Goal: Task Accomplishment & Management: Manage account settings

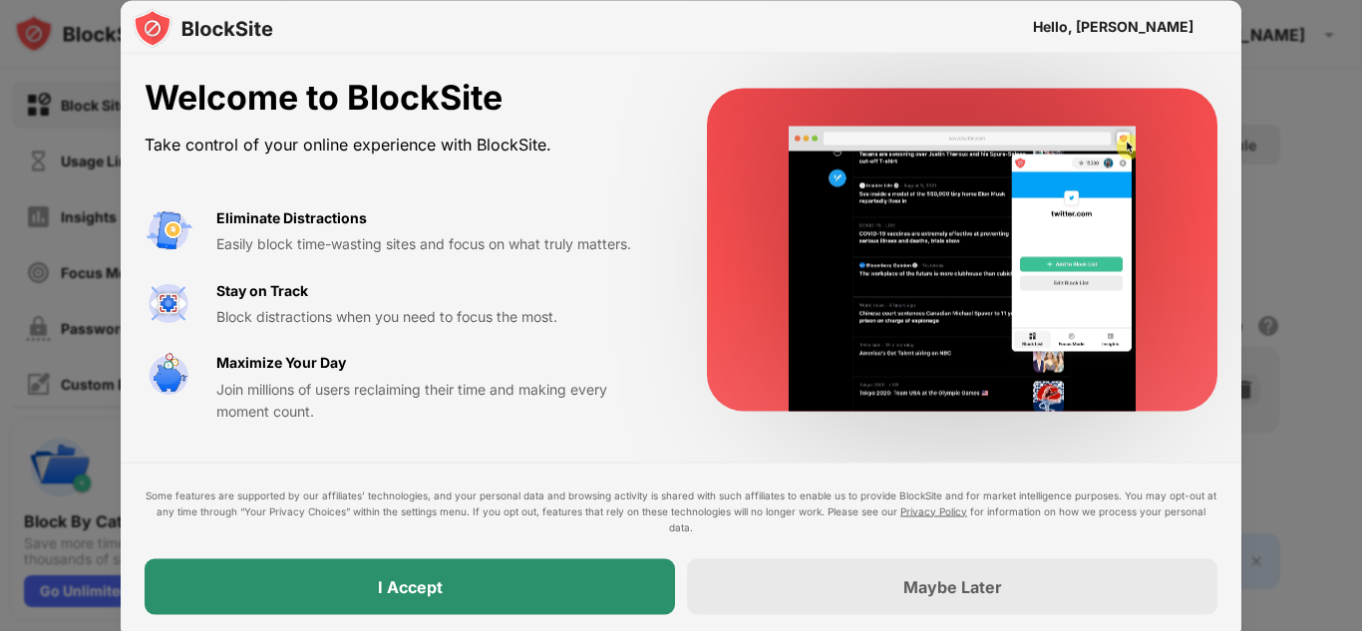
click at [410, 588] on div "I Accept" at bounding box center [410, 586] width 65 height 20
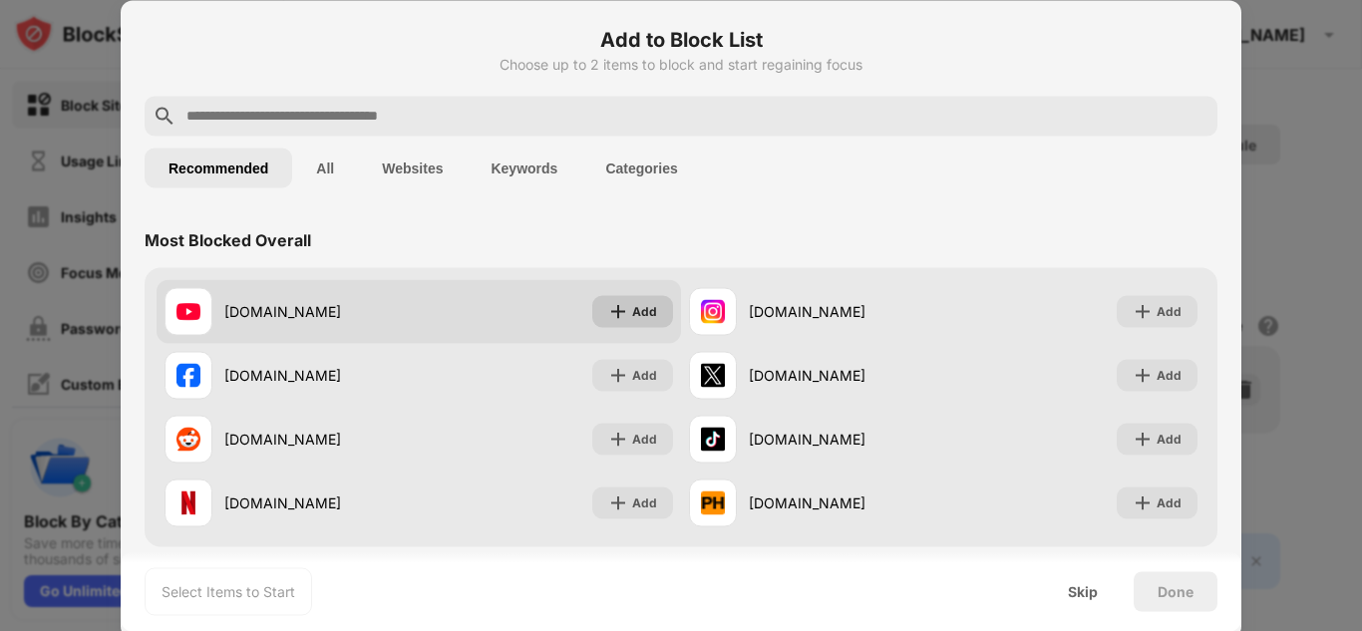
click at [647, 310] on div "Add" at bounding box center [644, 311] width 25 height 20
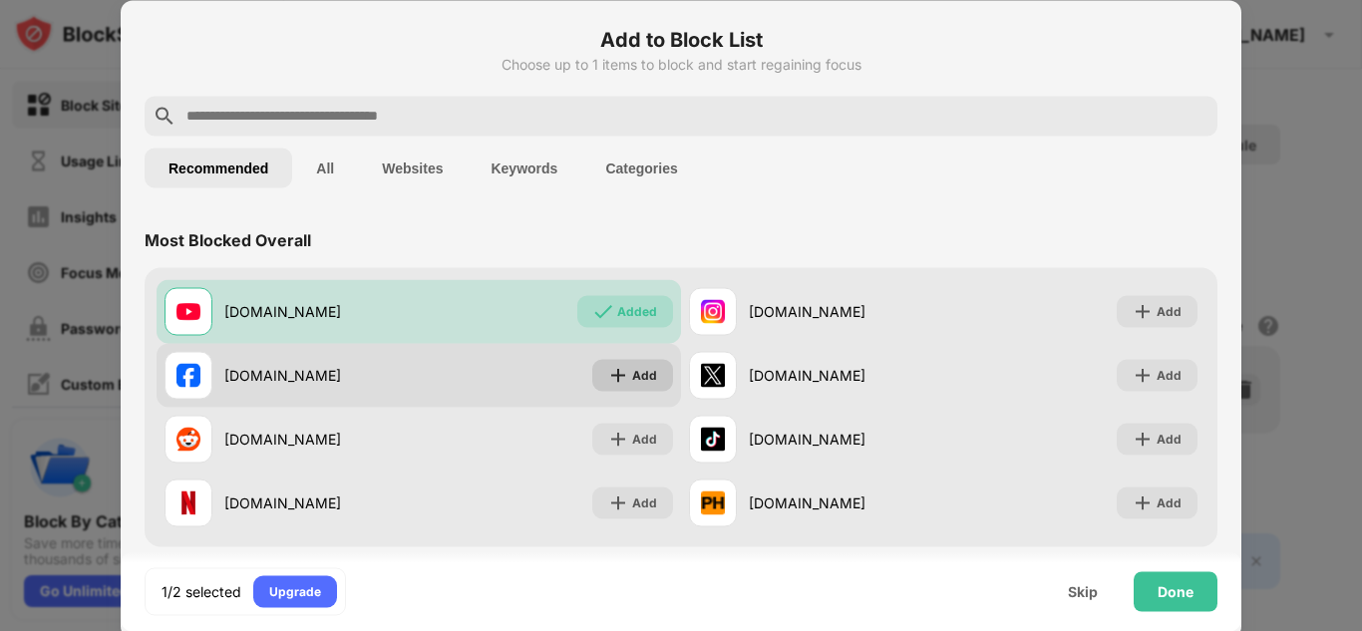
click at [633, 373] on div "Add" at bounding box center [644, 375] width 25 height 20
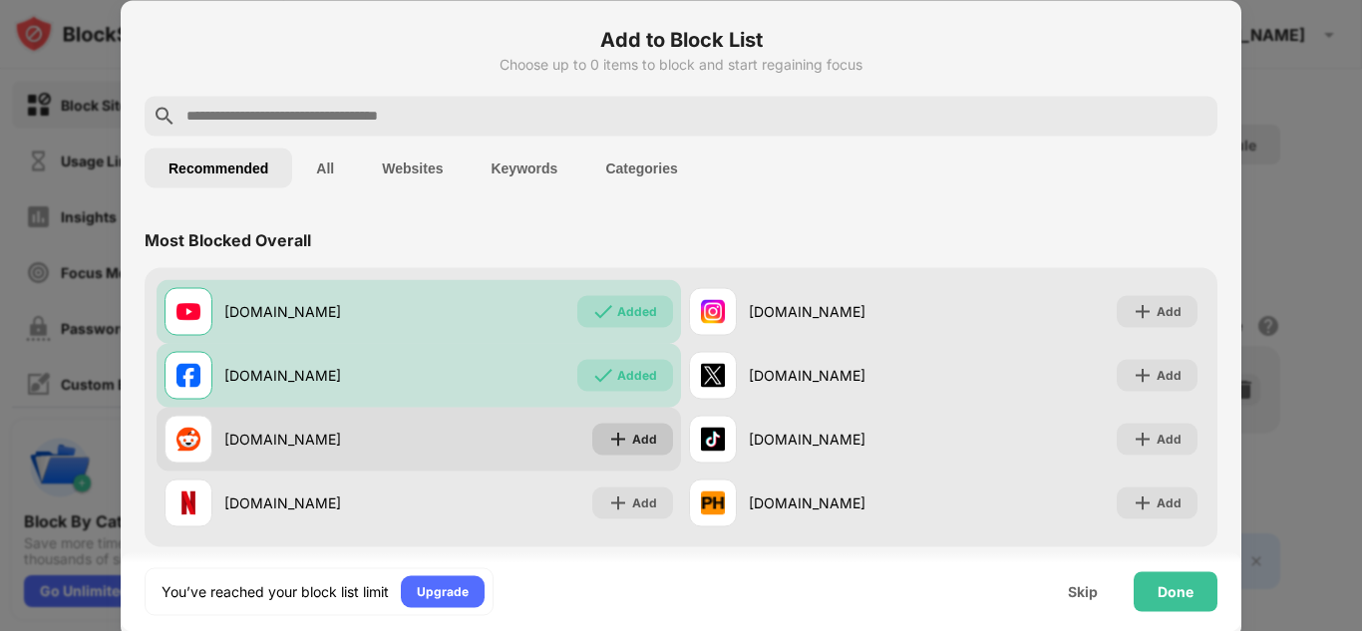
click at [617, 450] on div "Add" at bounding box center [632, 439] width 81 height 32
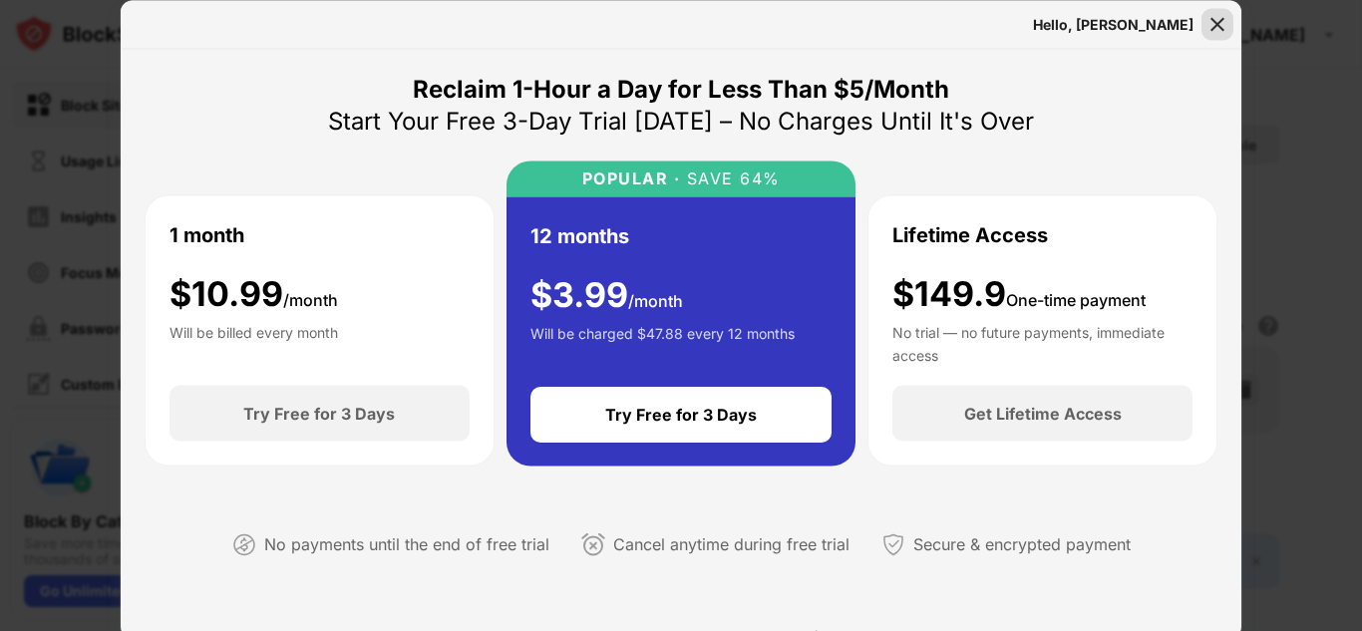
click at [1216, 24] on img at bounding box center [1217, 24] width 20 height 20
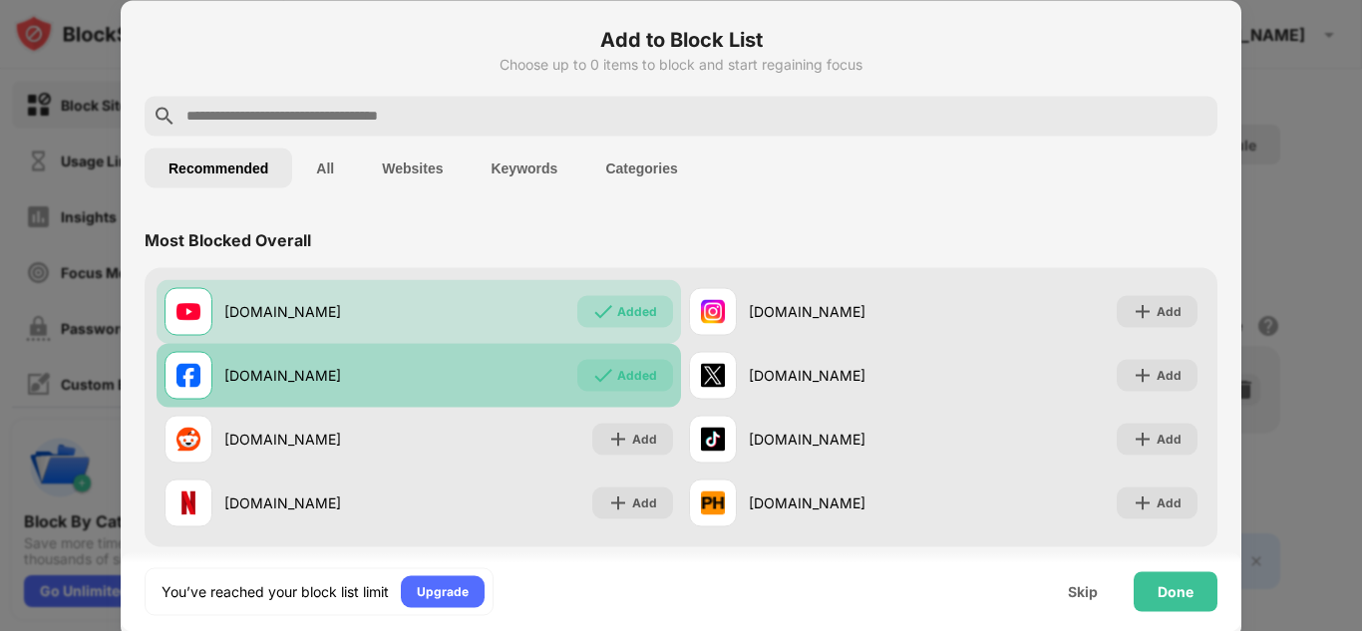
click at [605, 391] on div "[DOMAIN_NAME] Added" at bounding box center [419, 375] width 524 height 64
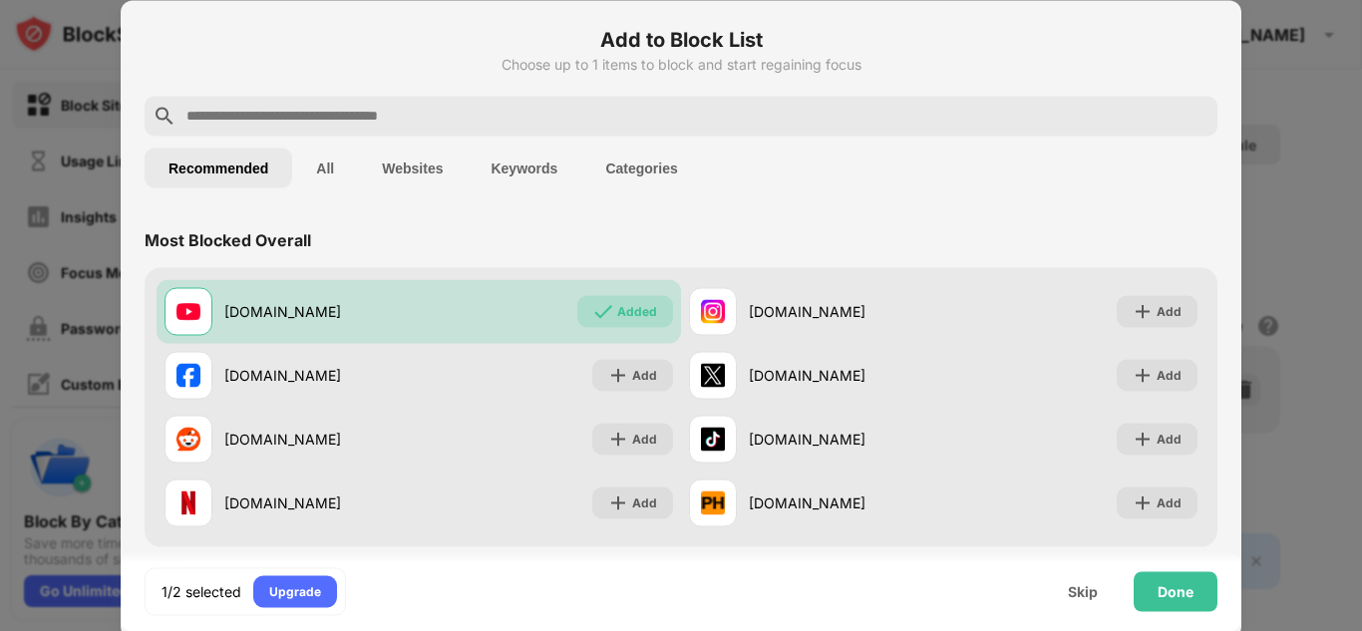
click at [221, 120] on input "text" at bounding box center [696, 116] width 1025 height 24
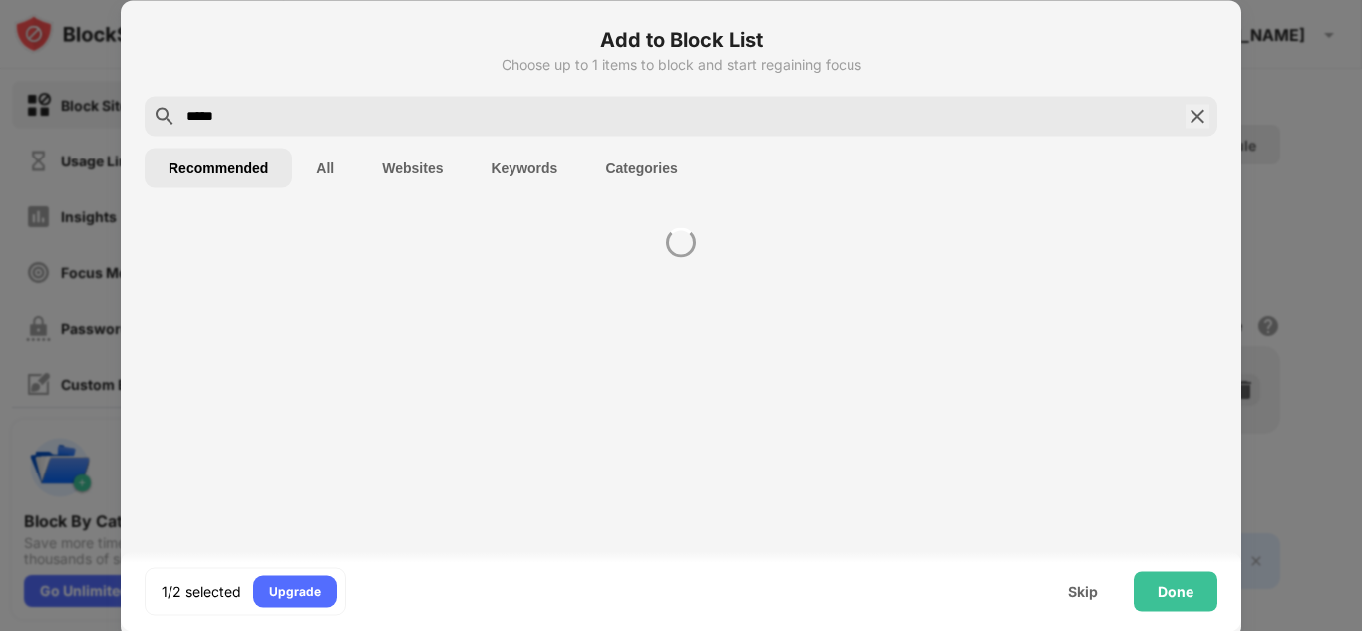
type input "******"
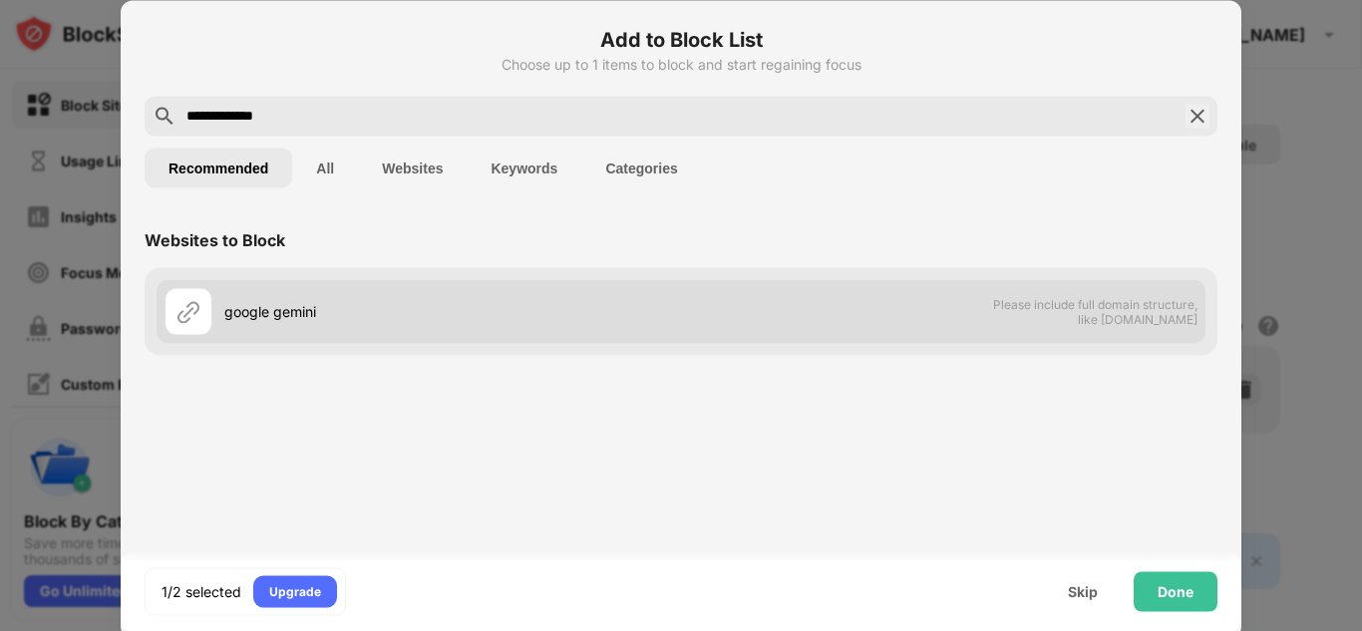
type input "**********"
click at [947, 296] on div "google gemini Please include full domain structure, like [DOMAIN_NAME]" at bounding box center [681, 311] width 1049 height 64
click at [1149, 304] on span "Please include full domain structure, like [DOMAIN_NAME]" at bounding box center [1094, 311] width 205 height 30
click at [228, 318] on div "google gemini" at bounding box center [452, 311] width 457 height 21
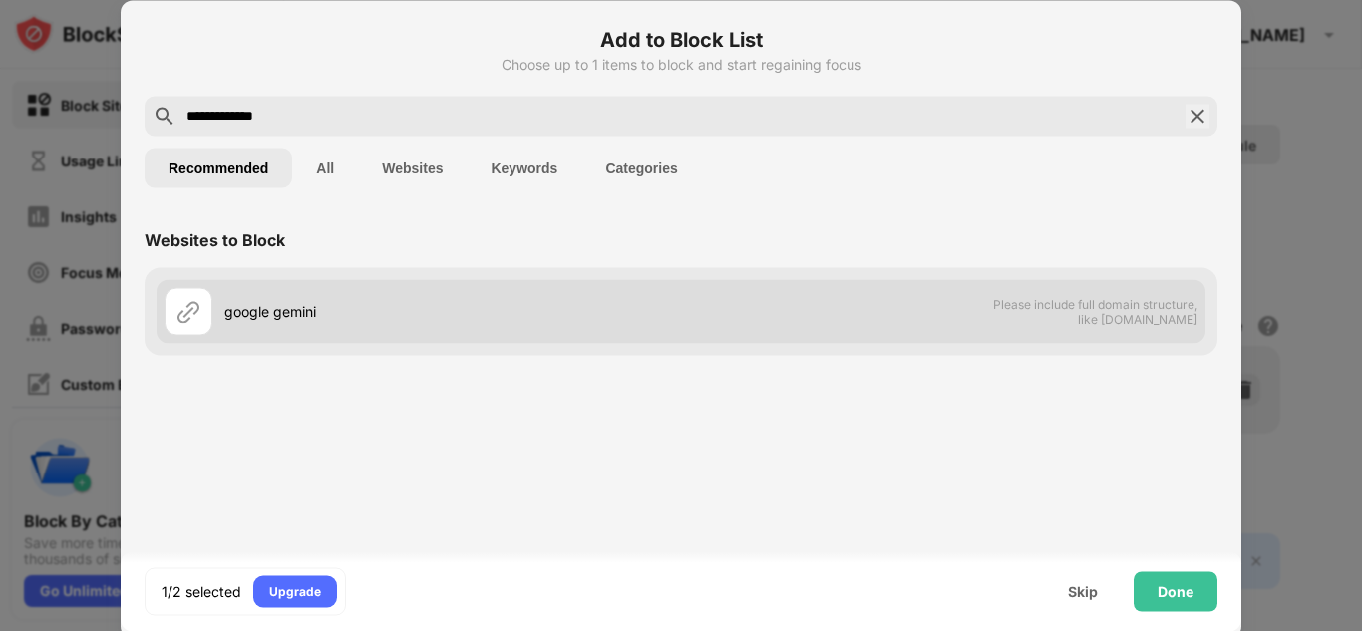
click at [184, 315] on img at bounding box center [188, 311] width 24 height 24
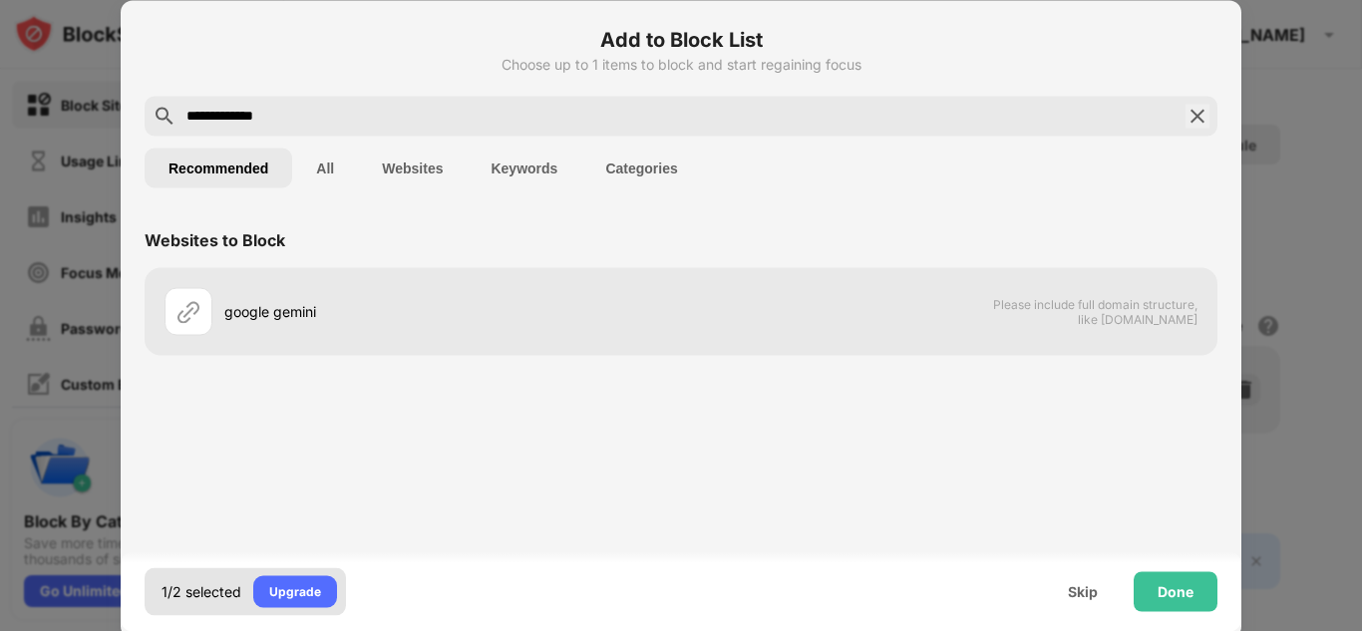
click at [230, 584] on div "1/2 selected" at bounding box center [202, 591] width 80 height 20
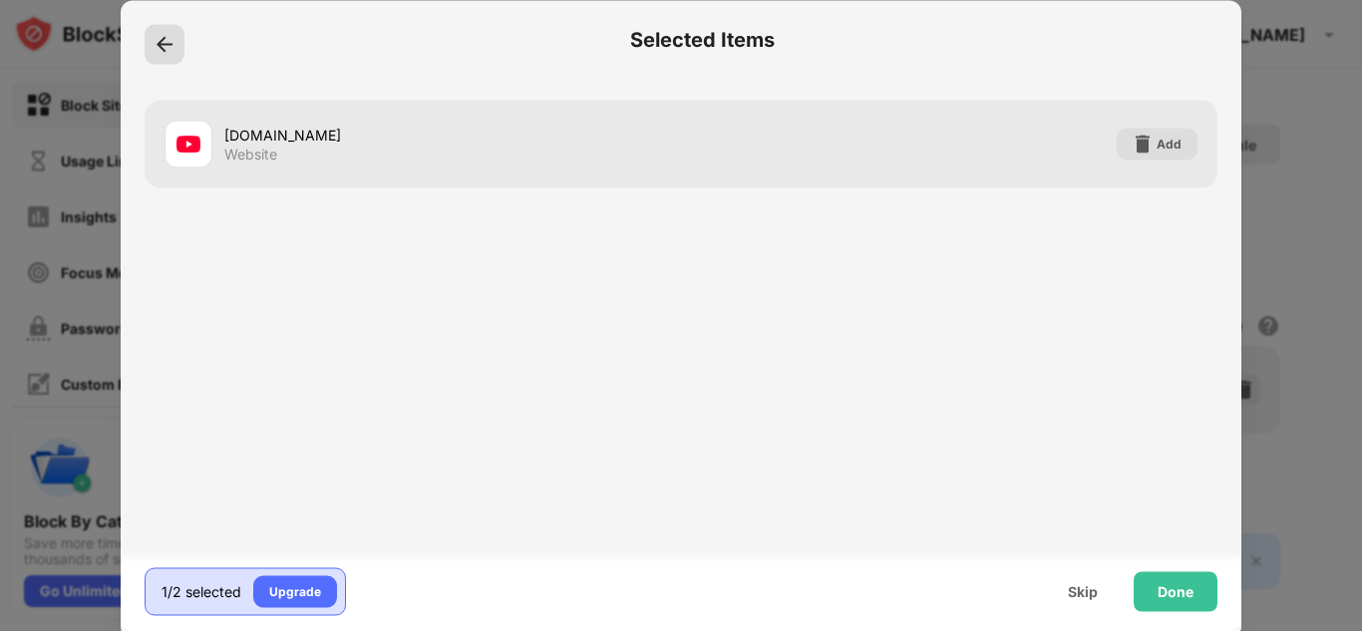
click at [157, 40] on img at bounding box center [165, 44] width 20 height 20
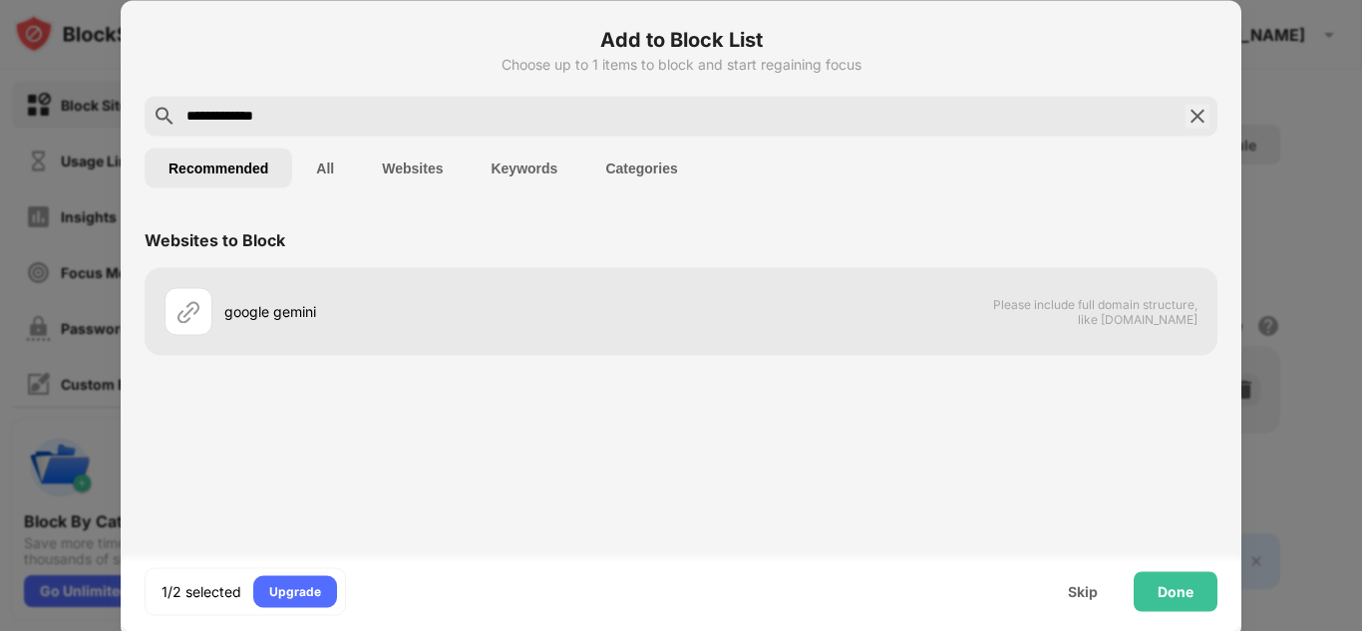
click at [157, 40] on h6 "Add to Block List" at bounding box center [681, 39] width 1073 height 30
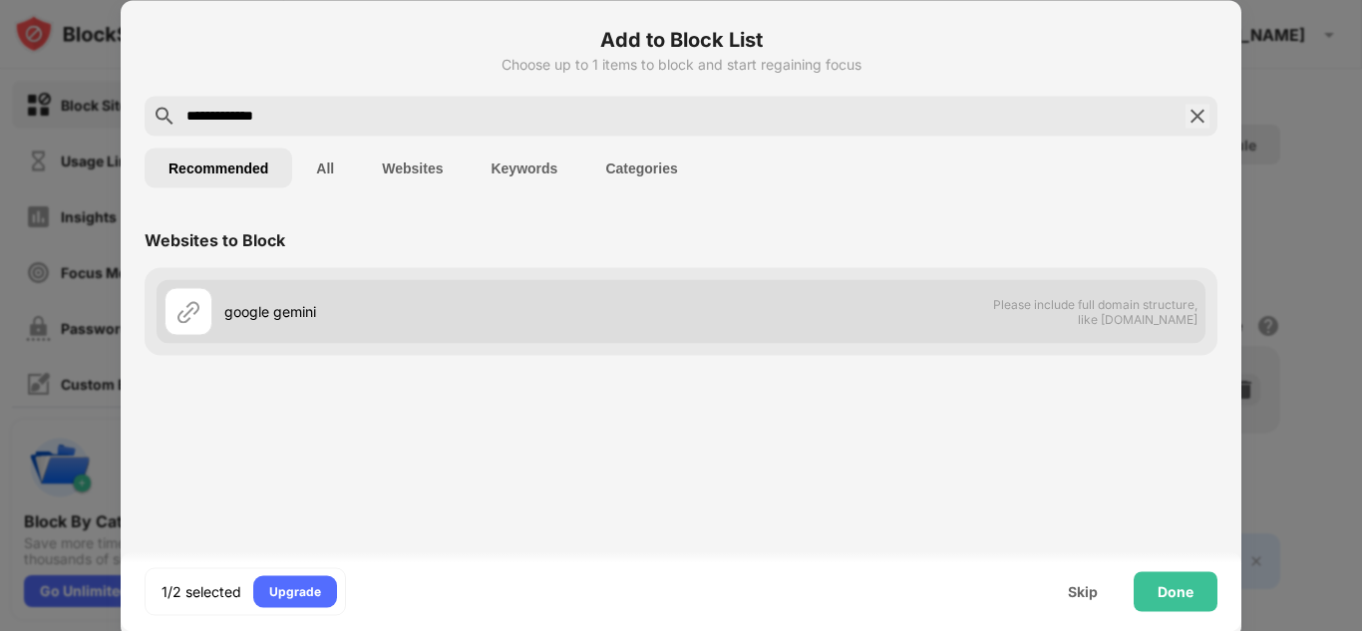
click at [655, 330] on div "google gemini" at bounding box center [423, 311] width 516 height 48
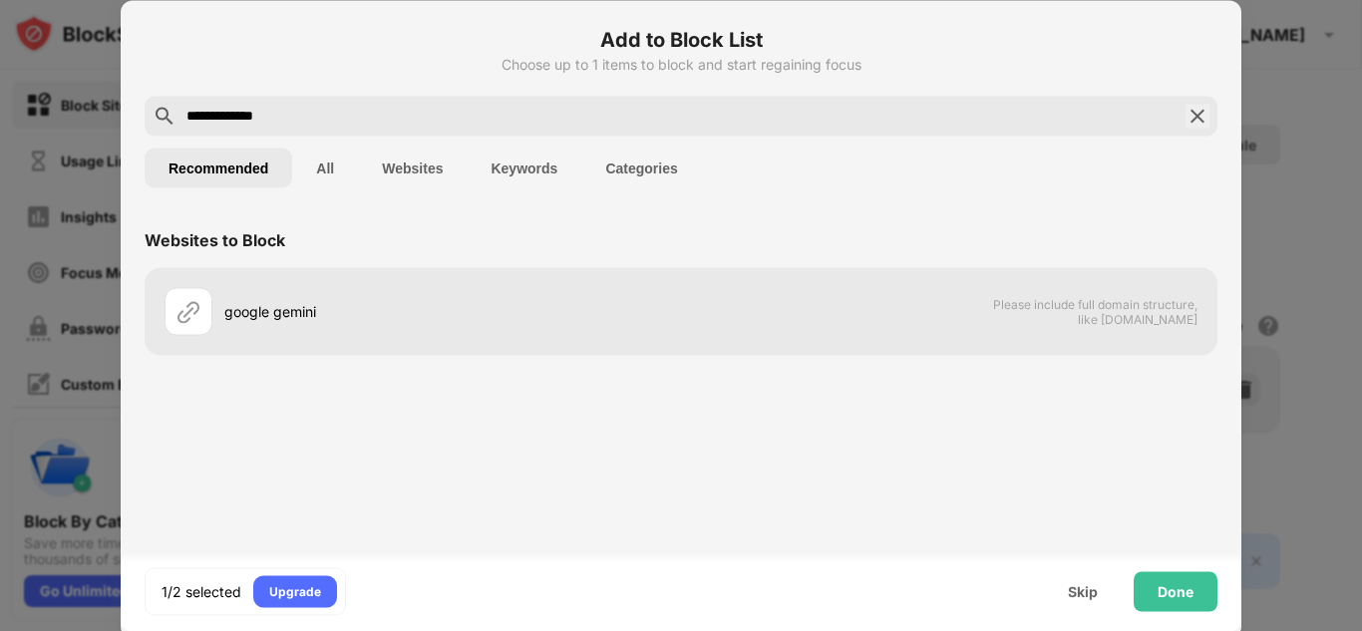
click at [287, 108] on input "**********" at bounding box center [680, 116] width 993 height 24
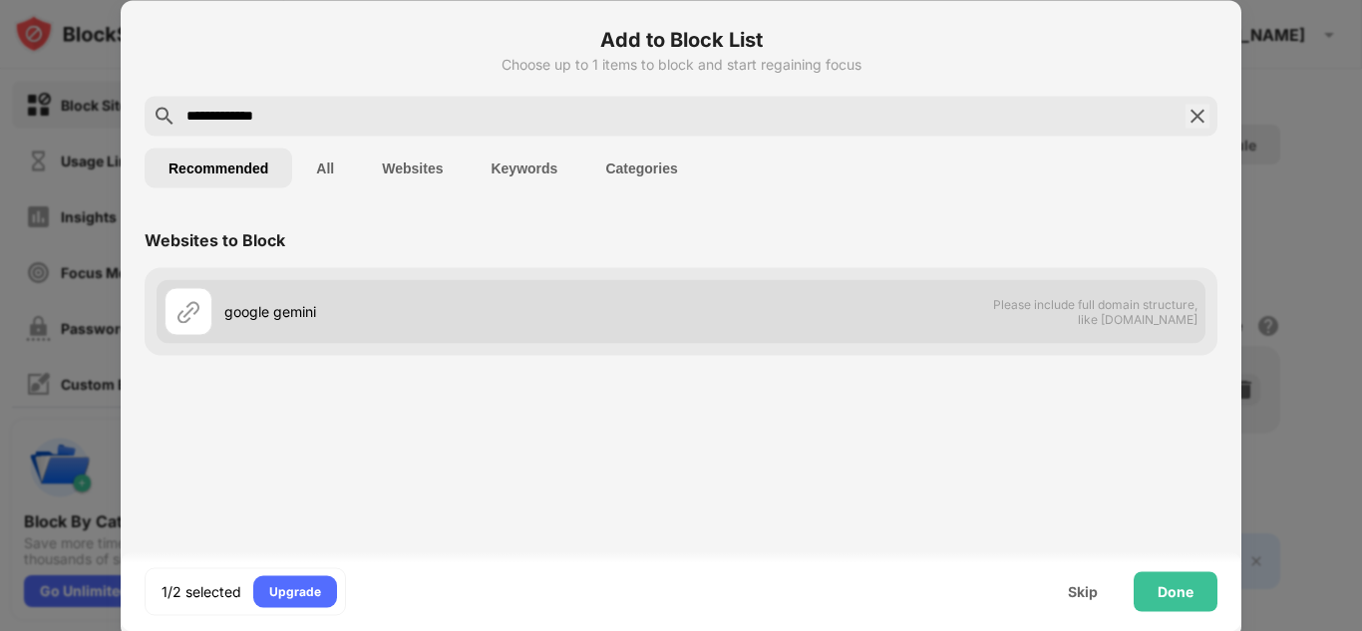
click at [257, 328] on div "google gemini" at bounding box center [423, 311] width 516 height 48
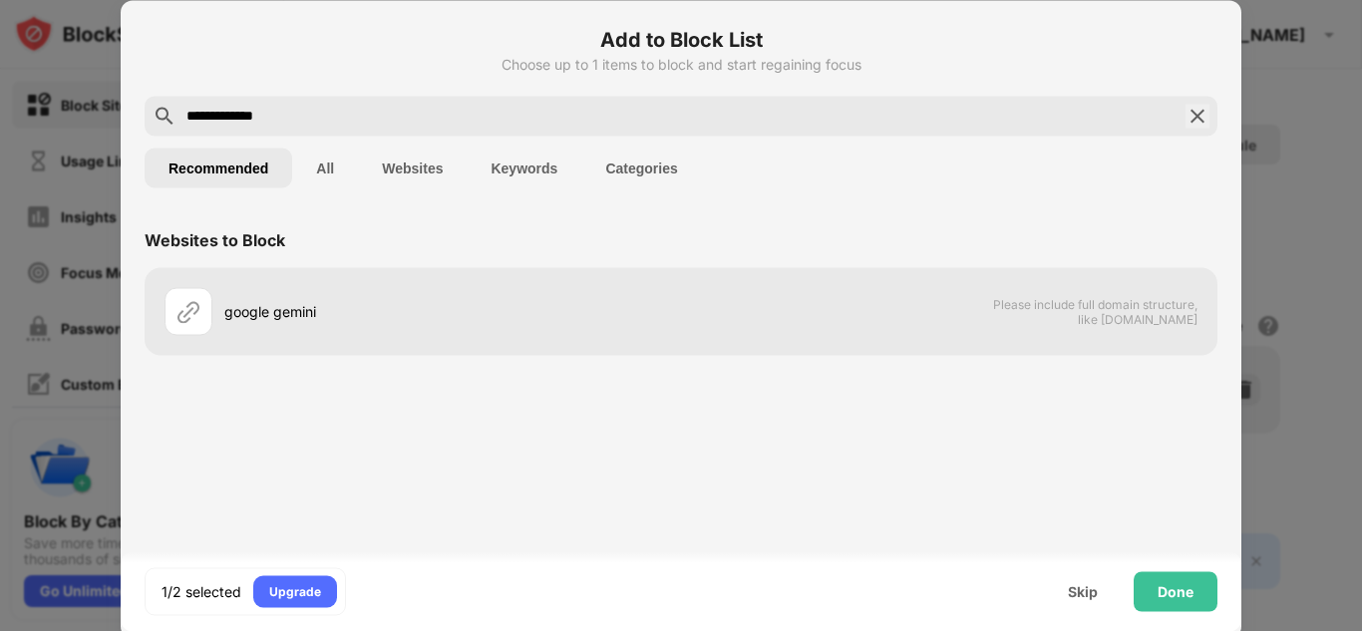
click at [291, 126] on input "**********" at bounding box center [680, 116] width 993 height 24
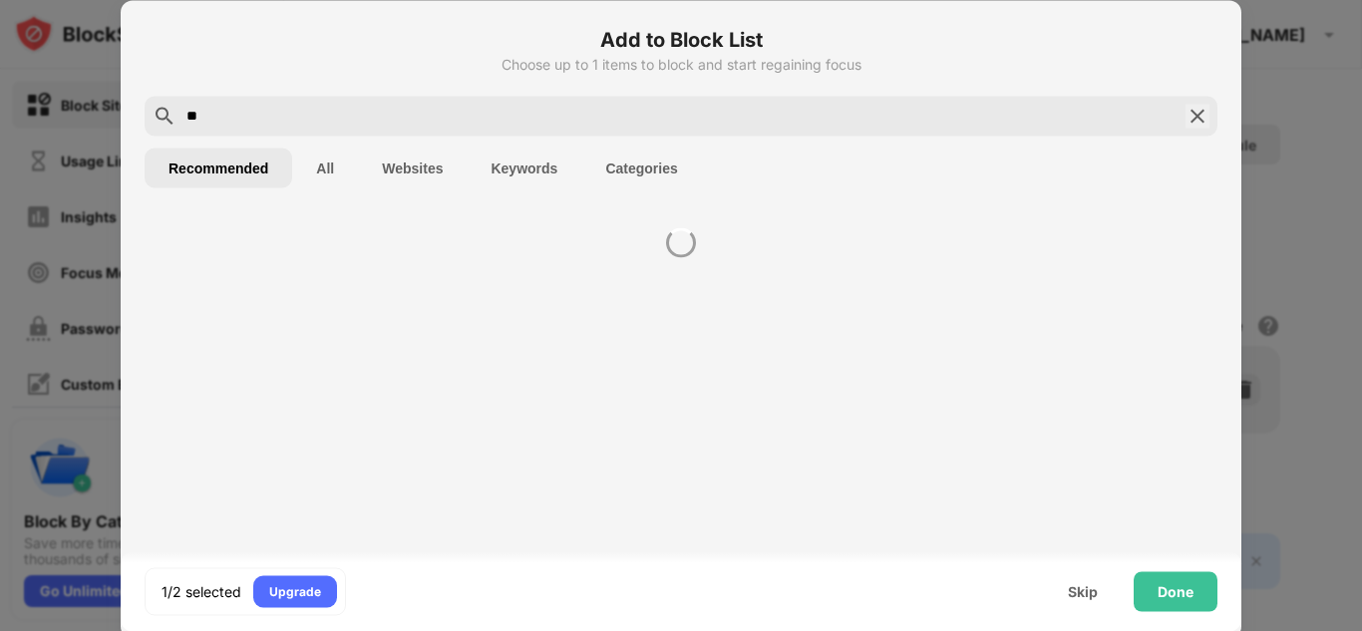
type input "*"
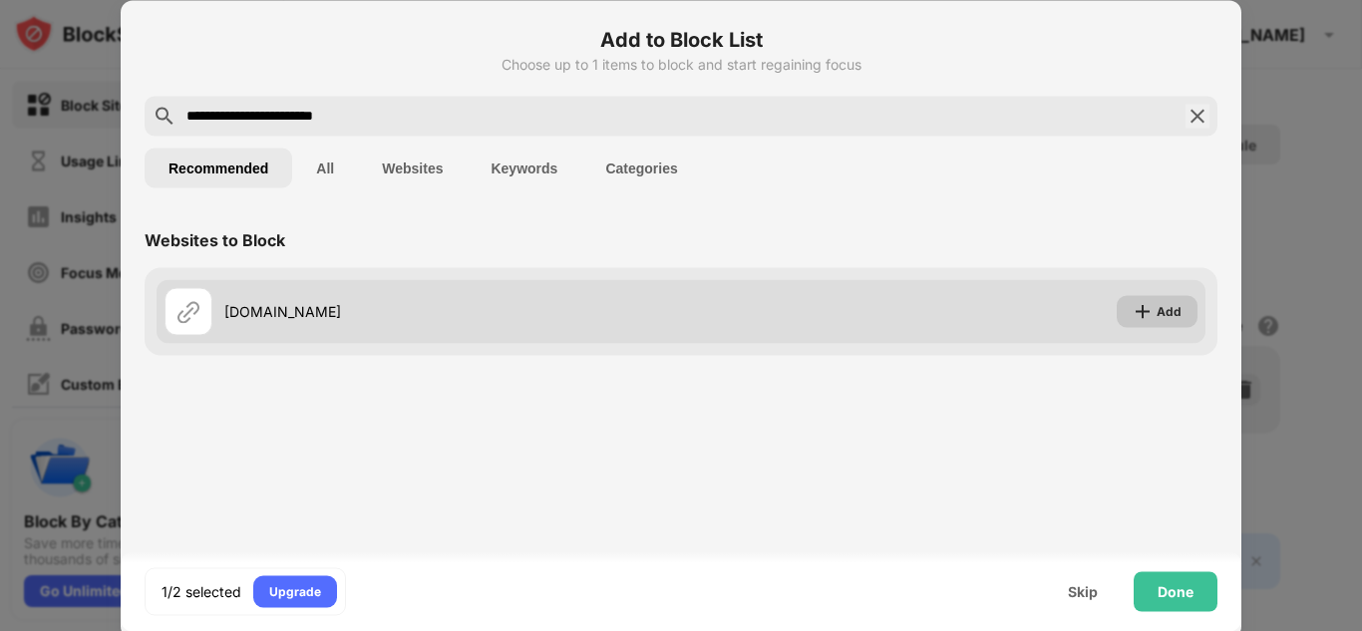
type input "**********"
click at [1175, 304] on div "Add" at bounding box center [1169, 311] width 25 height 20
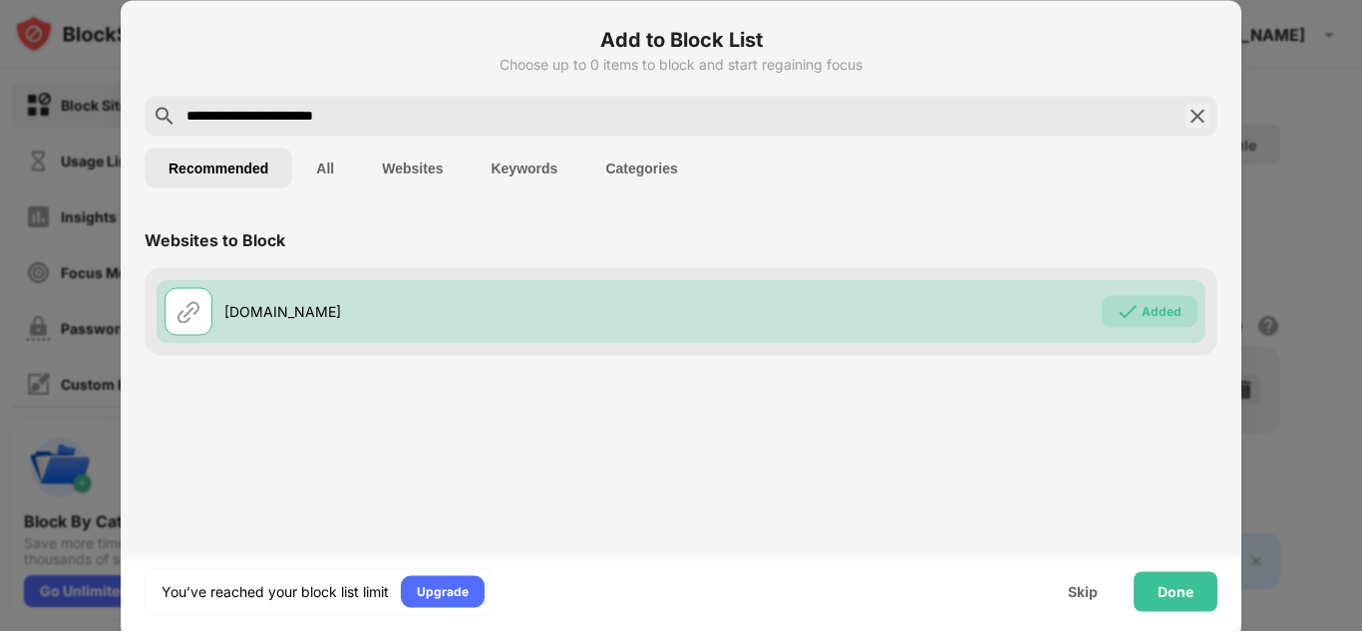
click at [1201, 117] on img at bounding box center [1197, 116] width 24 height 24
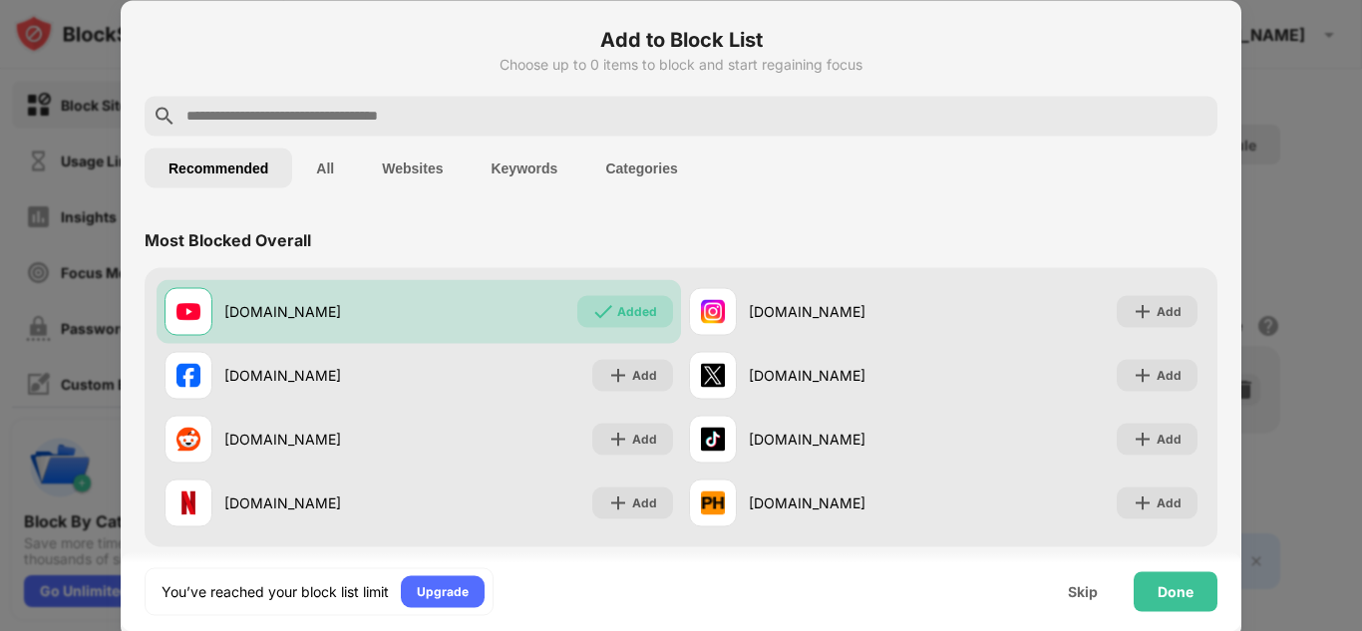
click at [207, 122] on input "text" at bounding box center [696, 116] width 1025 height 24
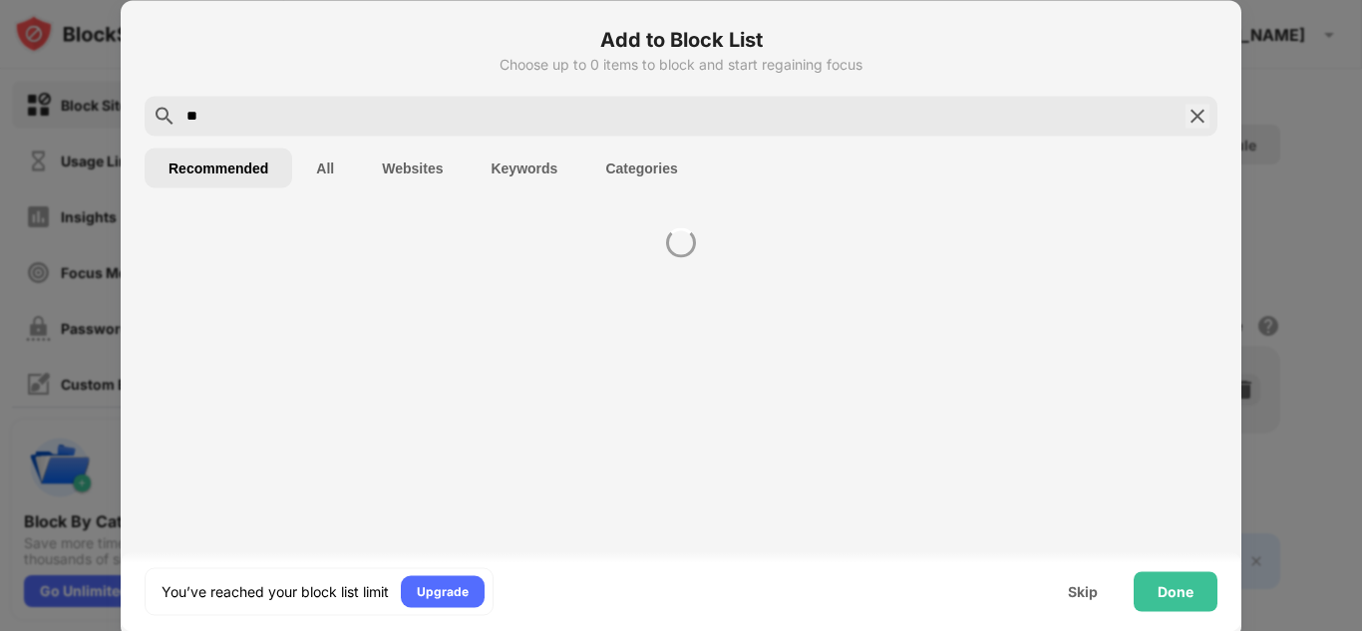
type input "*"
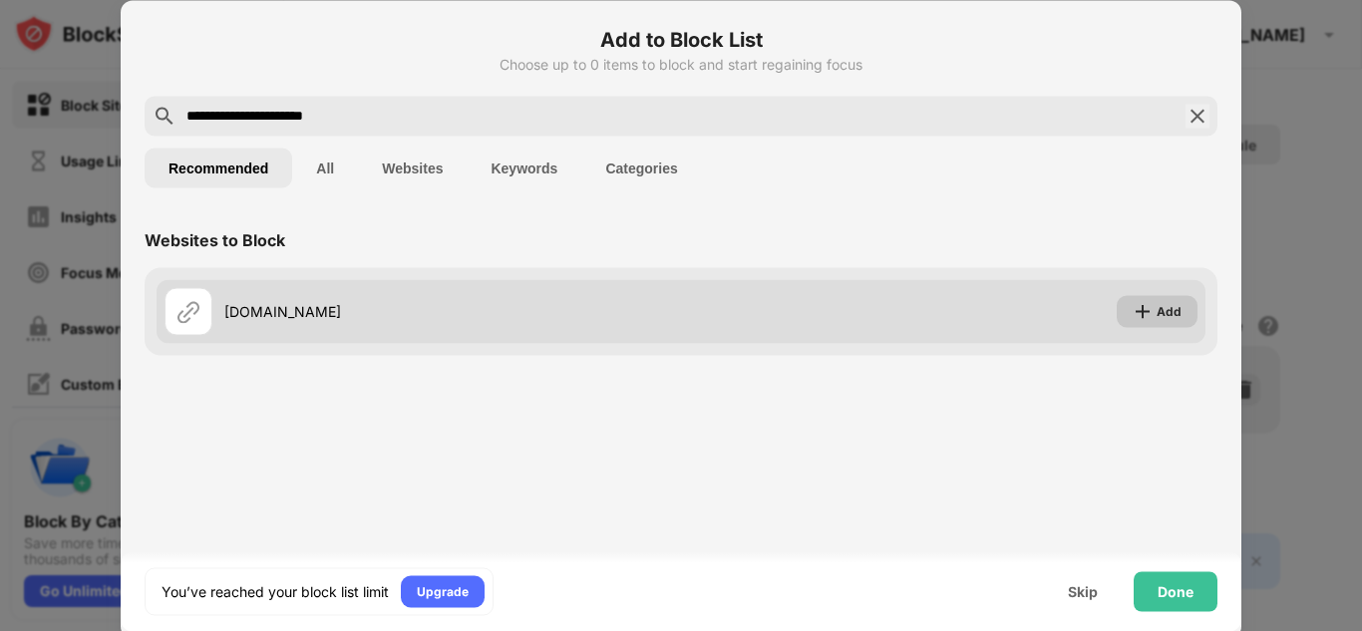
type input "**********"
click at [1196, 314] on div "Add" at bounding box center [1157, 311] width 81 height 32
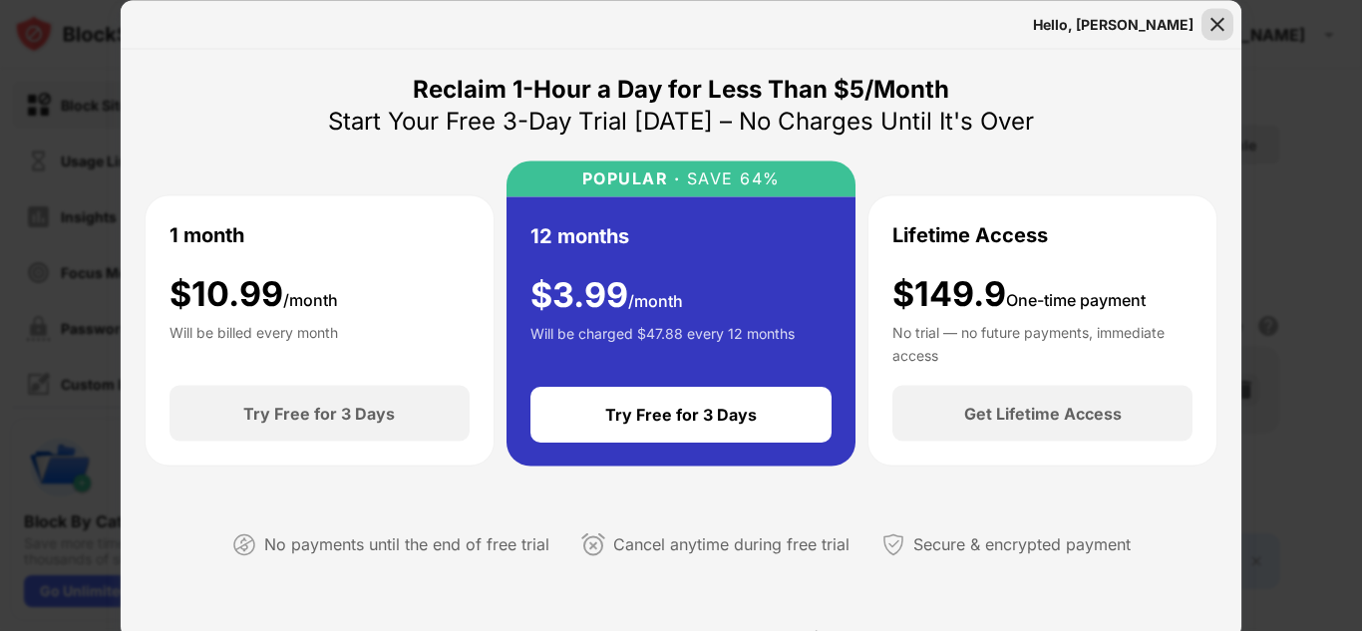
click at [1218, 31] on img at bounding box center [1217, 24] width 20 height 20
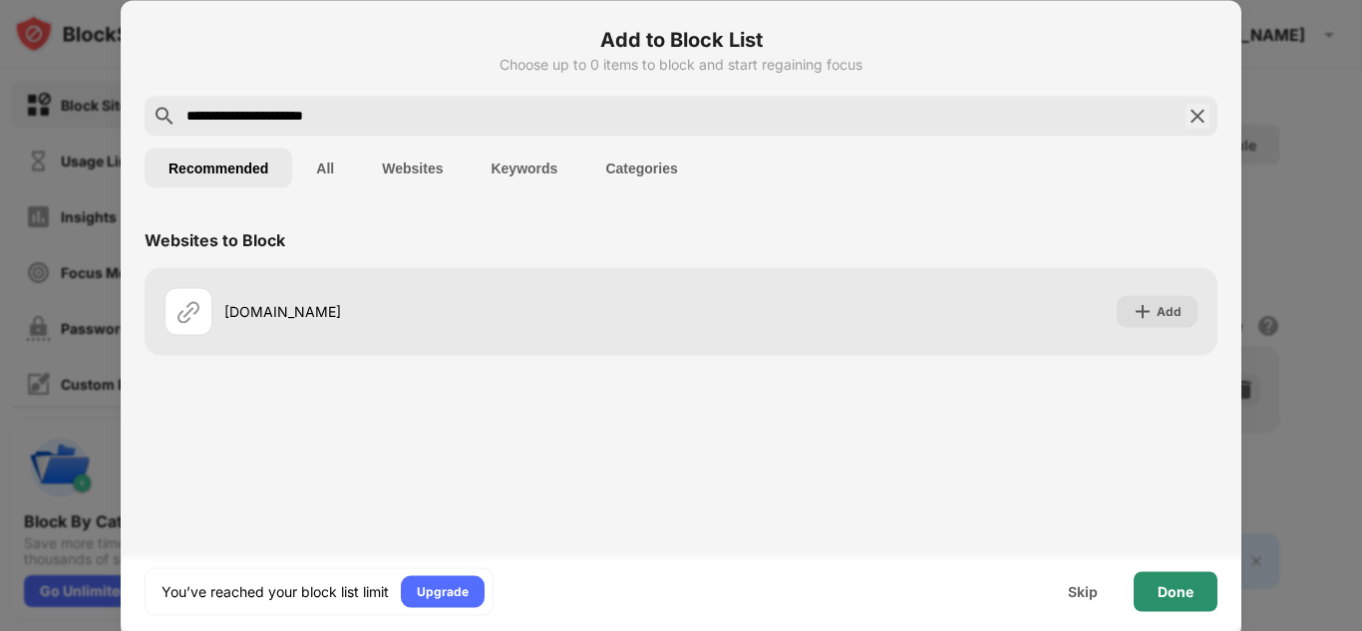
click at [1168, 592] on div "Done" at bounding box center [1176, 591] width 36 height 16
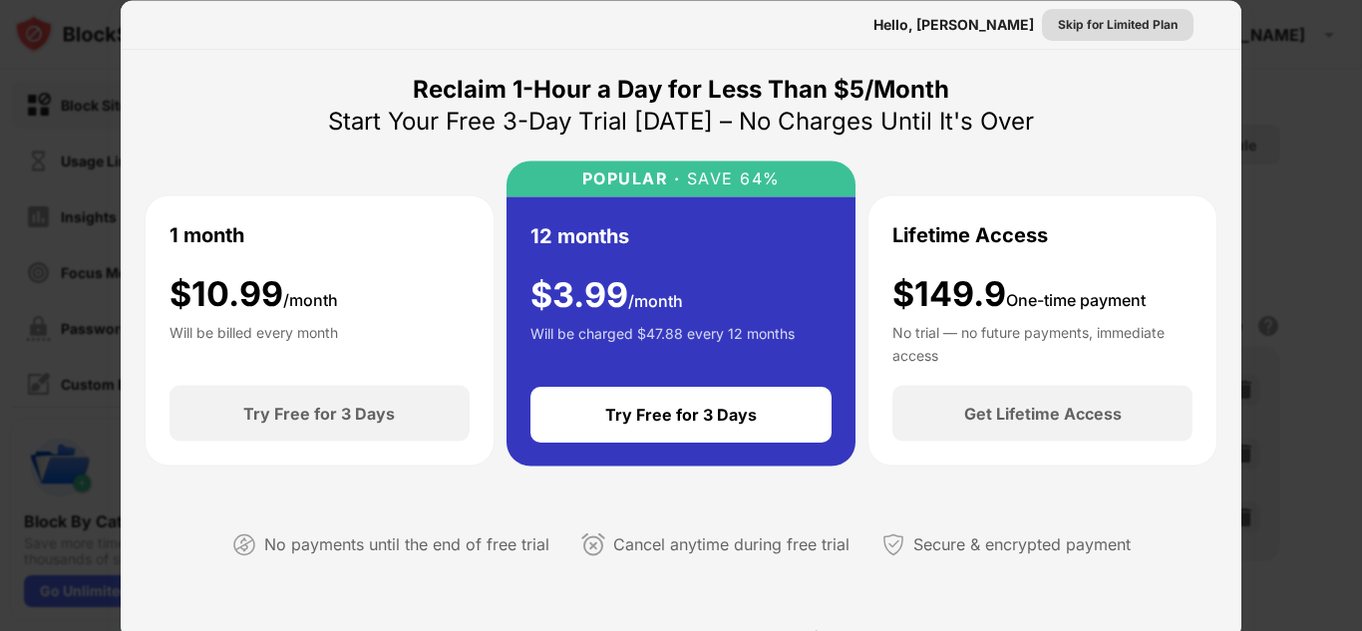
click at [1084, 28] on div "Skip for Limited Plan" at bounding box center [1118, 24] width 120 height 20
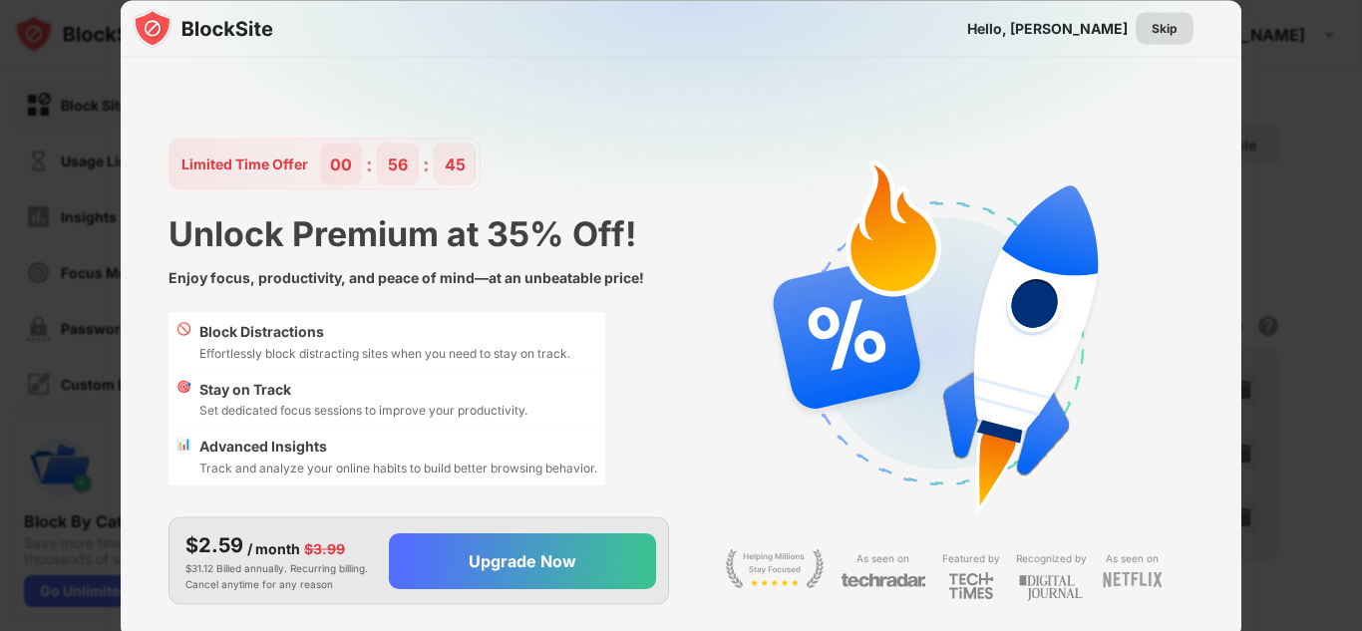
click at [1161, 32] on div "Skip" at bounding box center [1165, 28] width 26 height 20
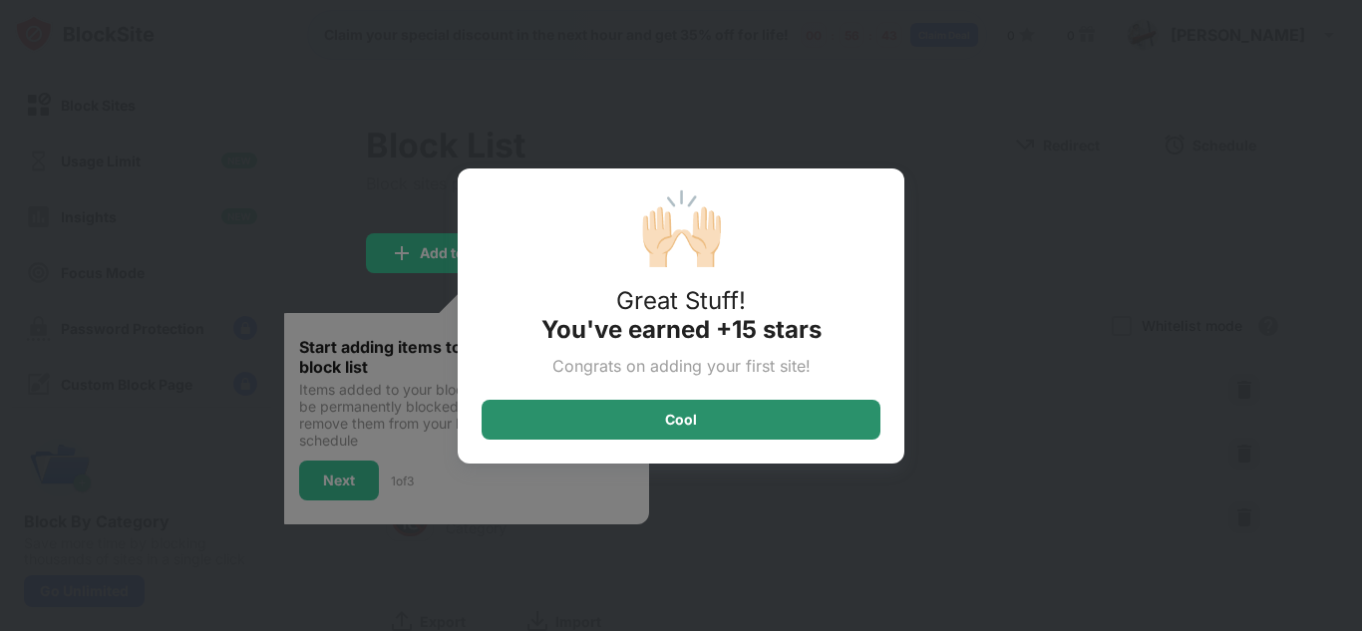
click at [638, 416] on div "Cool" at bounding box center [681, 420] width 399 height 40
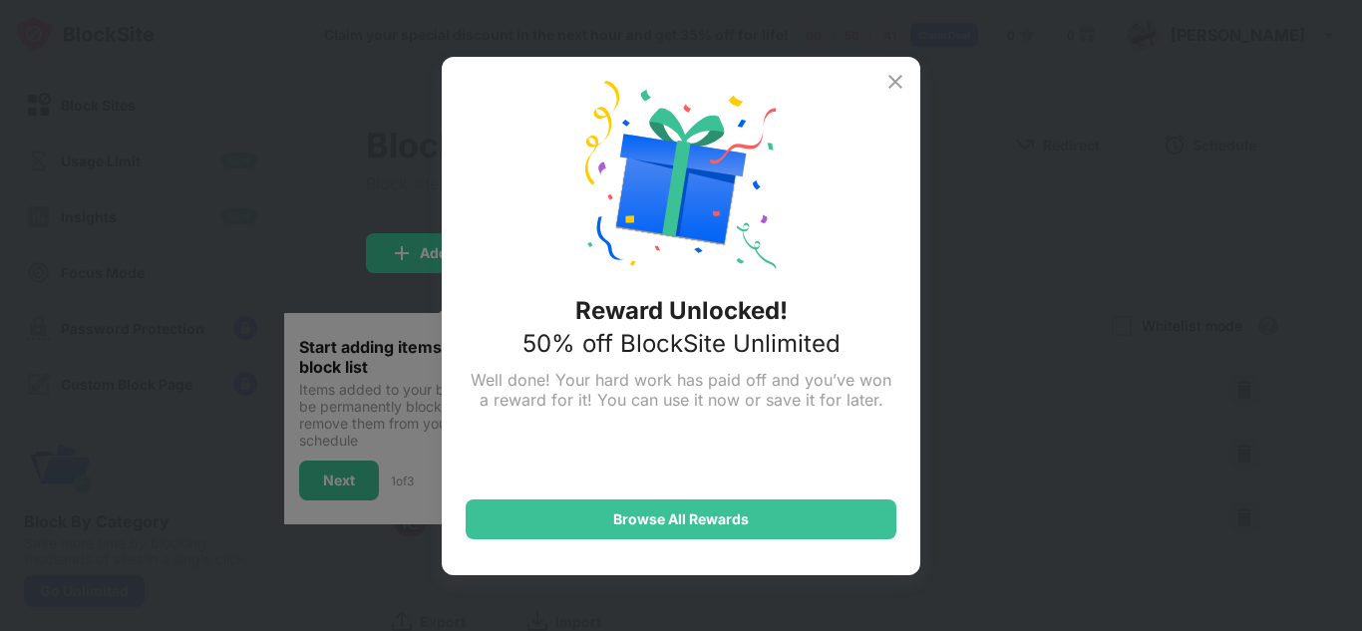
click at [899, 86] on img at bounding box center [895, 82] width 24 height 24
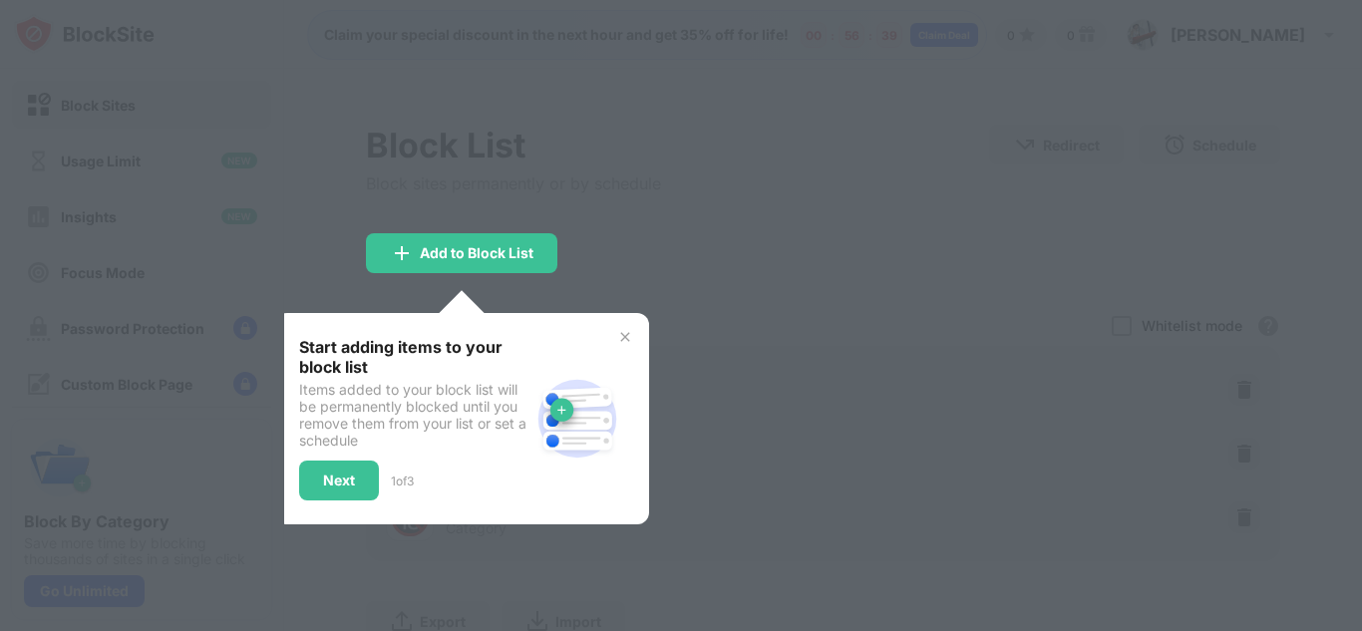
click at [629, 334] on img at bounding box center [625, 337] width 16 height 16
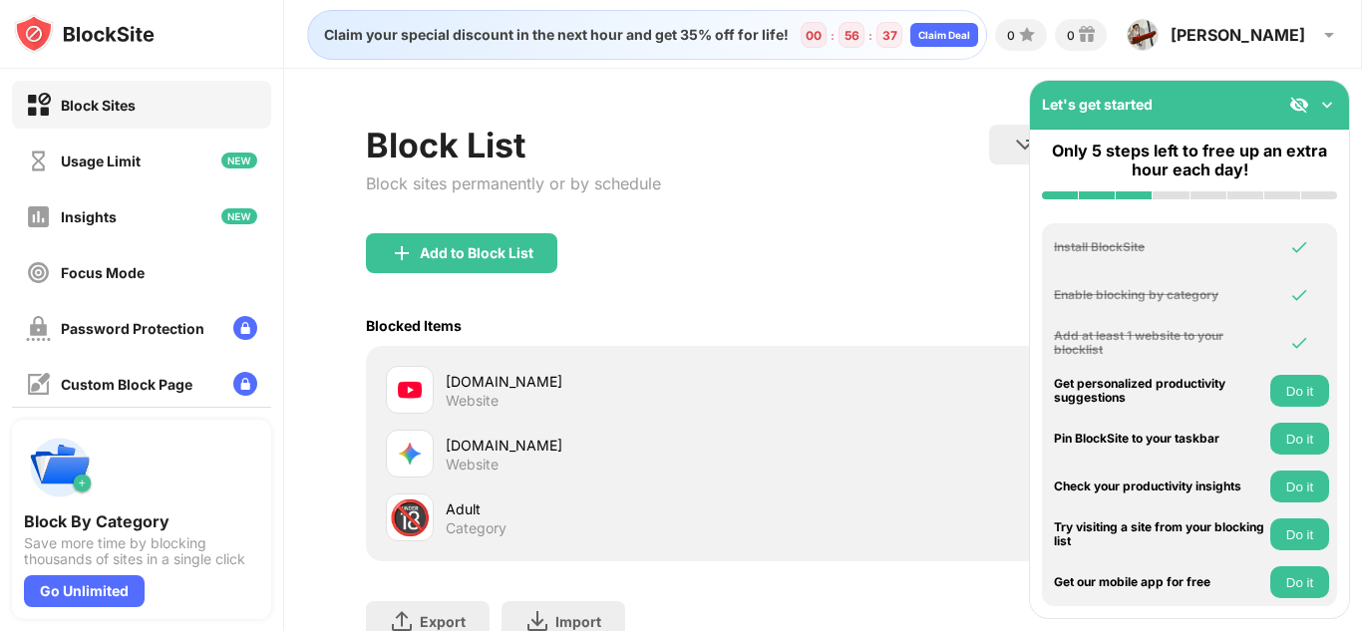
scroll to position [82, 0]
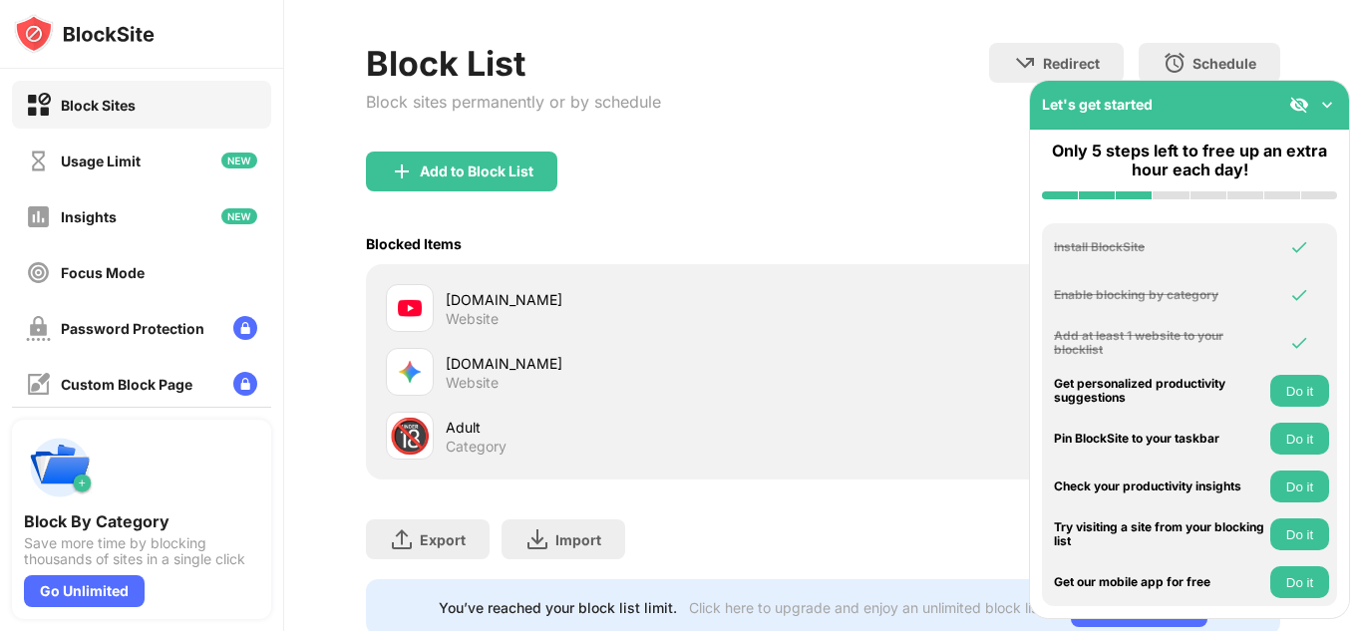
click at [1323, 102] on img at bounding box center [1327, 105] width 20 height 20
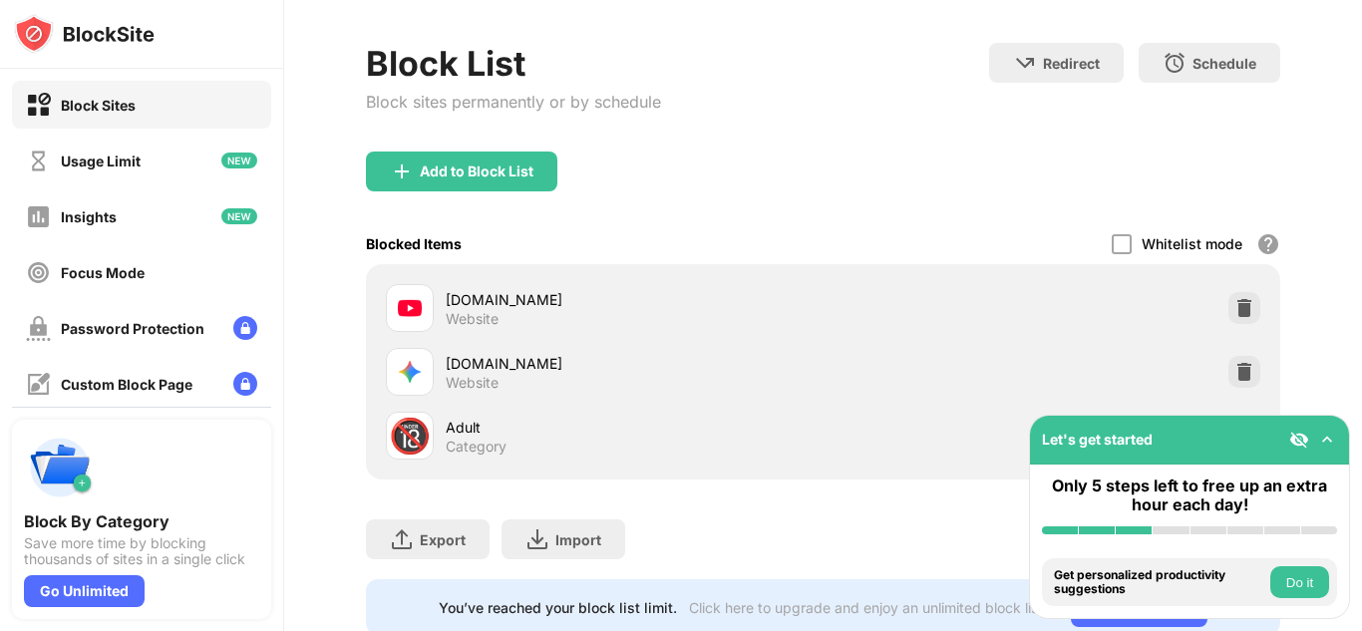
scroll to position [142, 0]
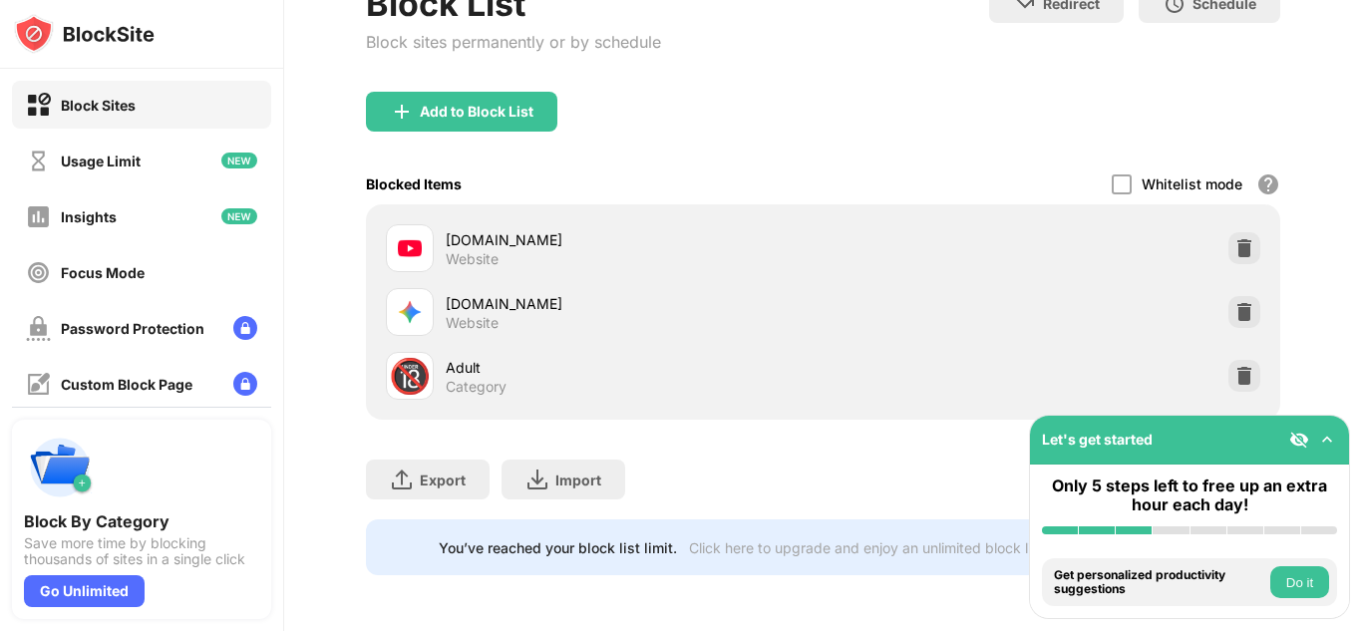
click at [1284, 588] on button "Do it" at bounding box center [1299, 582] width 59 height 32
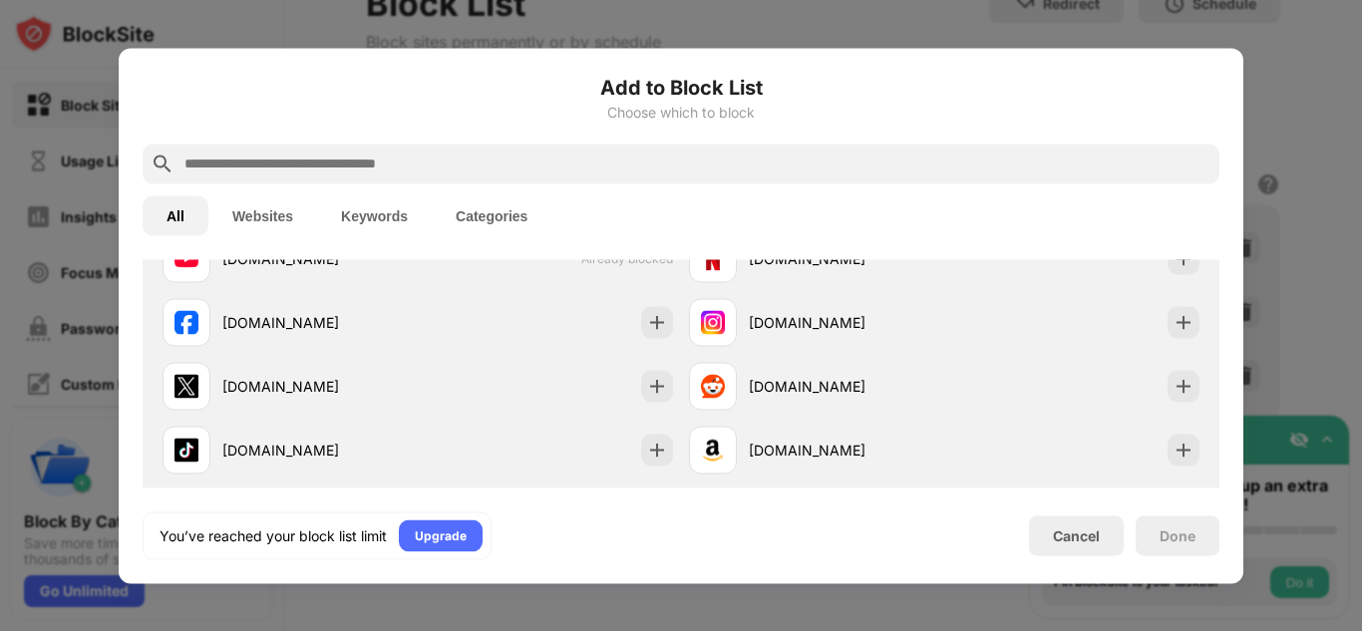
scroll to position [694, 0]
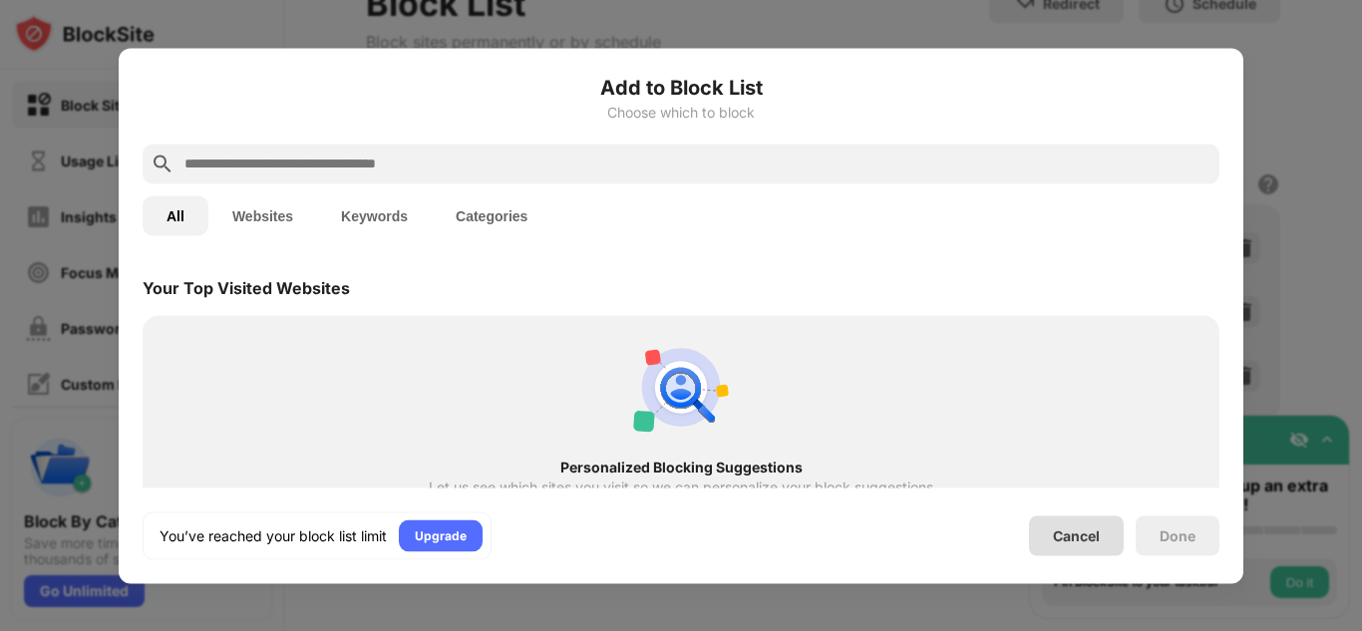
click at [1076, 535] on div "Cancel" at bounding box center [1076, 535] width 47 height 17
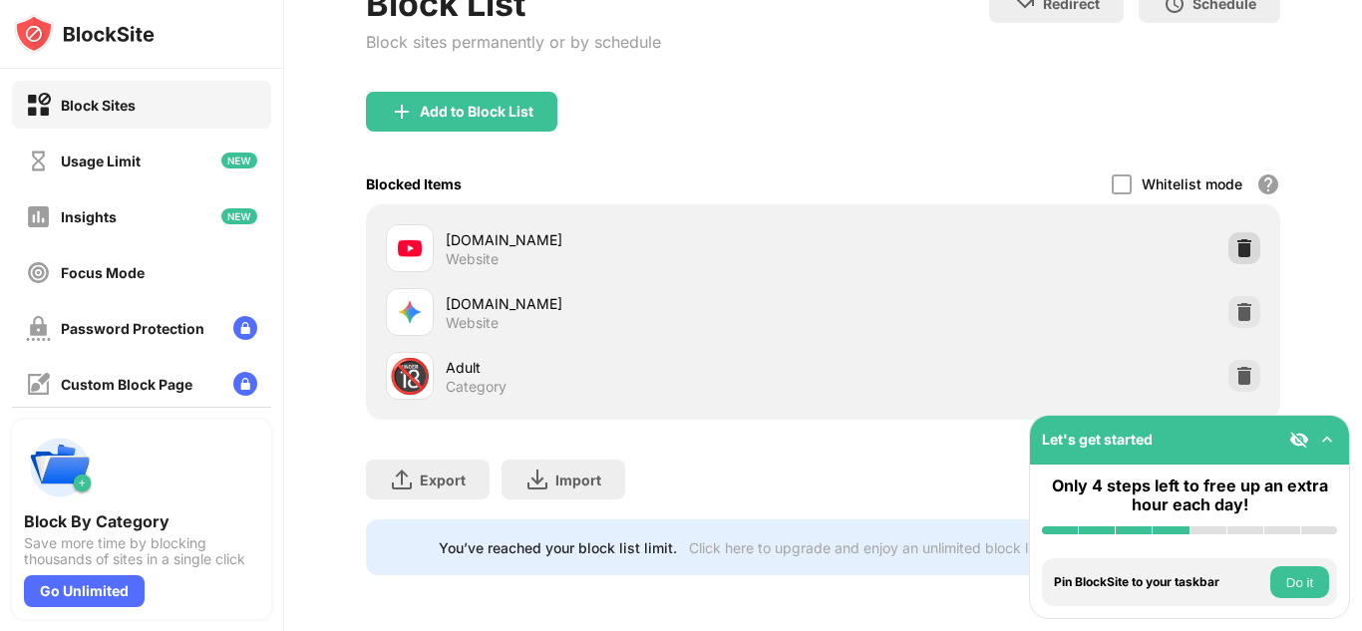
click at [1241, 251] on img at bounding box center [1244, 248] width 20 height 20
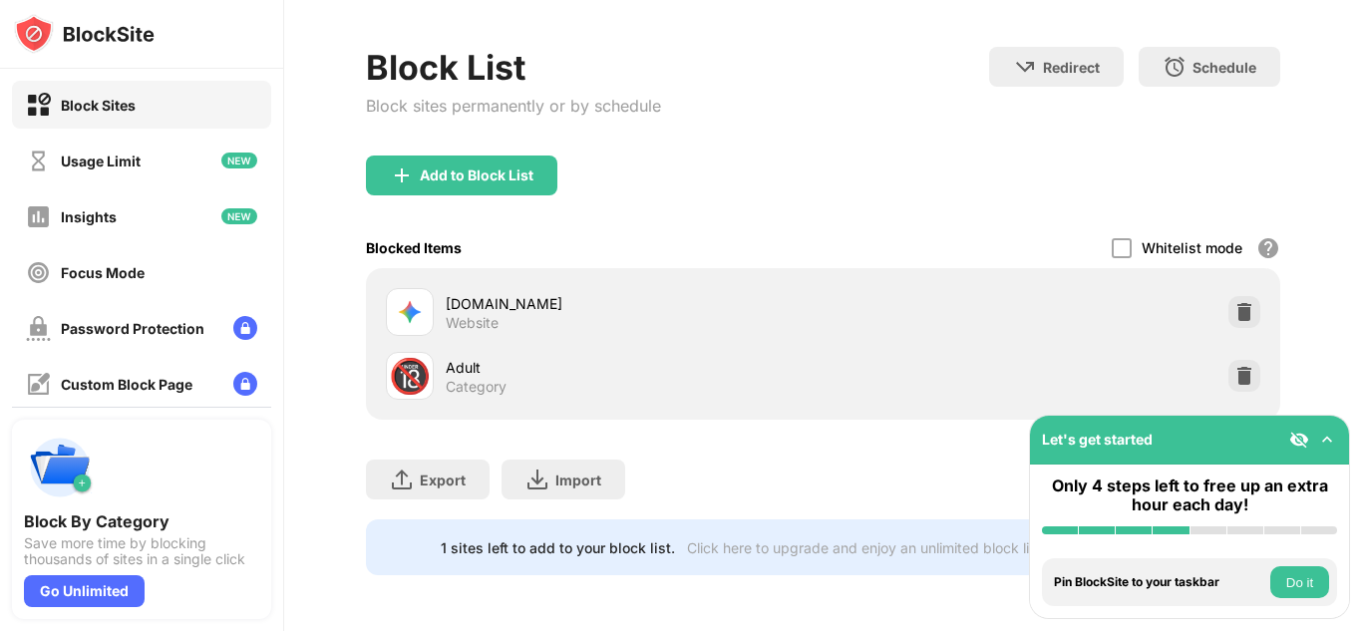
scroll to position [78, 0]
click at [428, 191] on div "Add to Block List" at bounding box center [461, 176] width 191 height 40
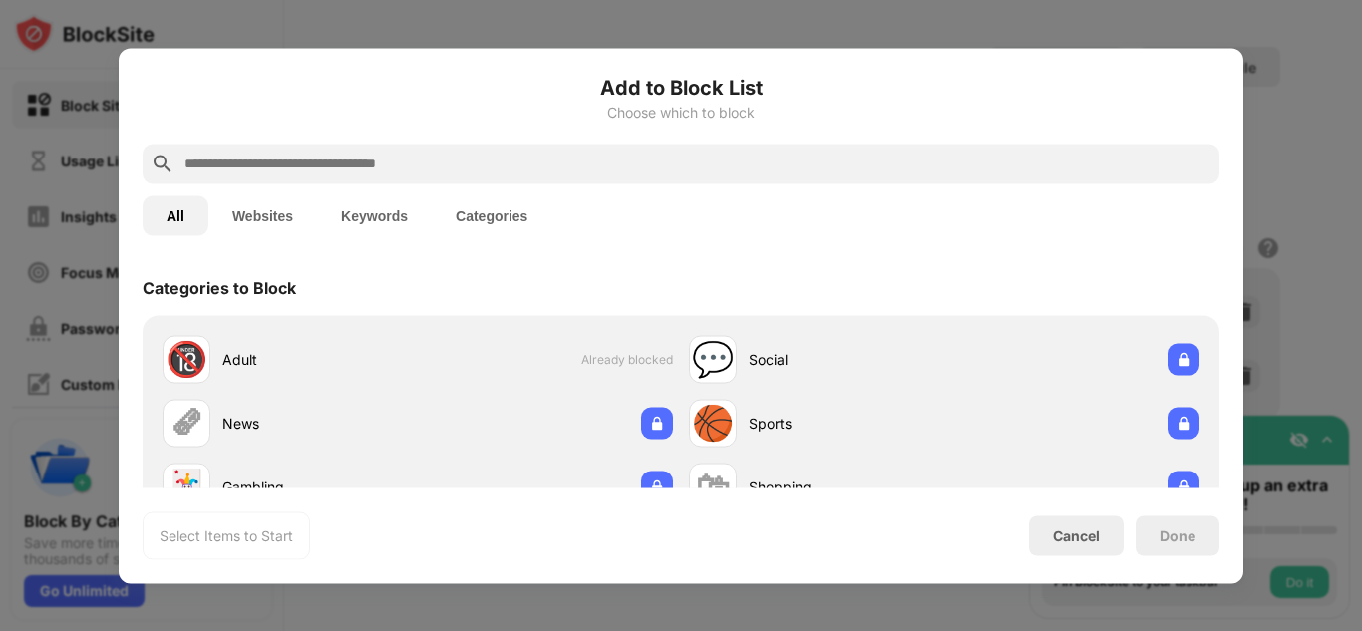
click at [360, 170] on input "text" at bounding box center [696, 164] width 1029 height 24
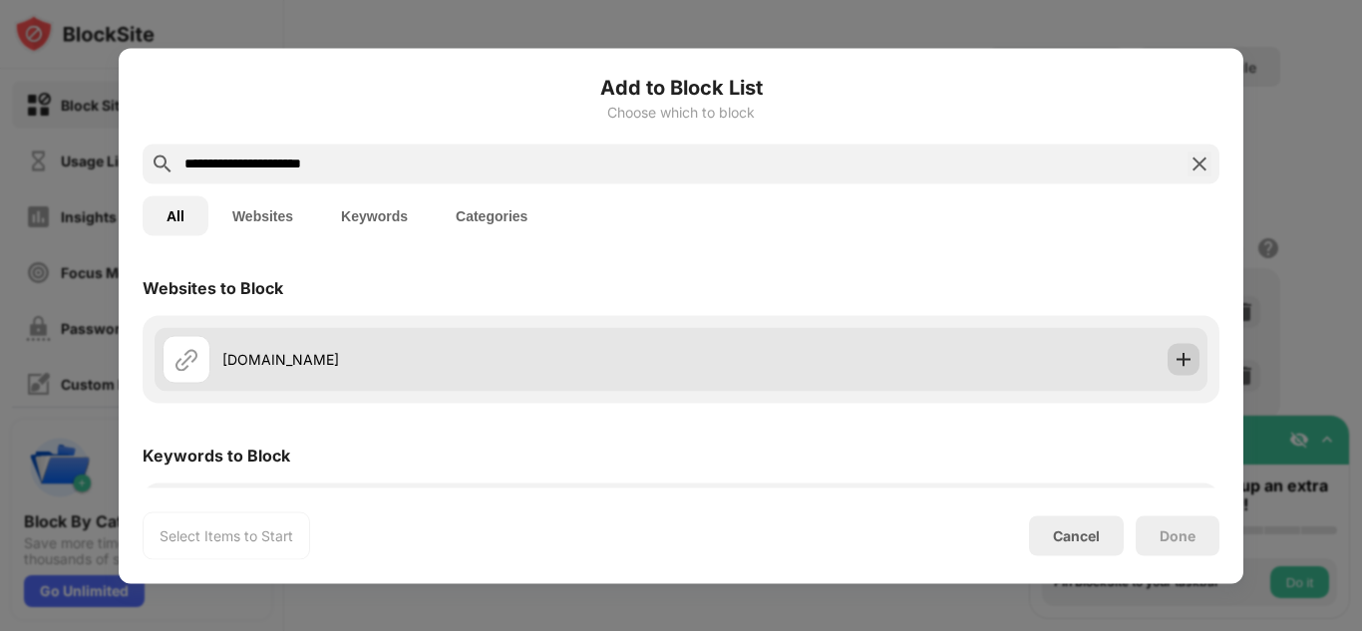
type input "**********"
click at [1189, 361] on img at bounding box center [1184, 359] width 20 height 20
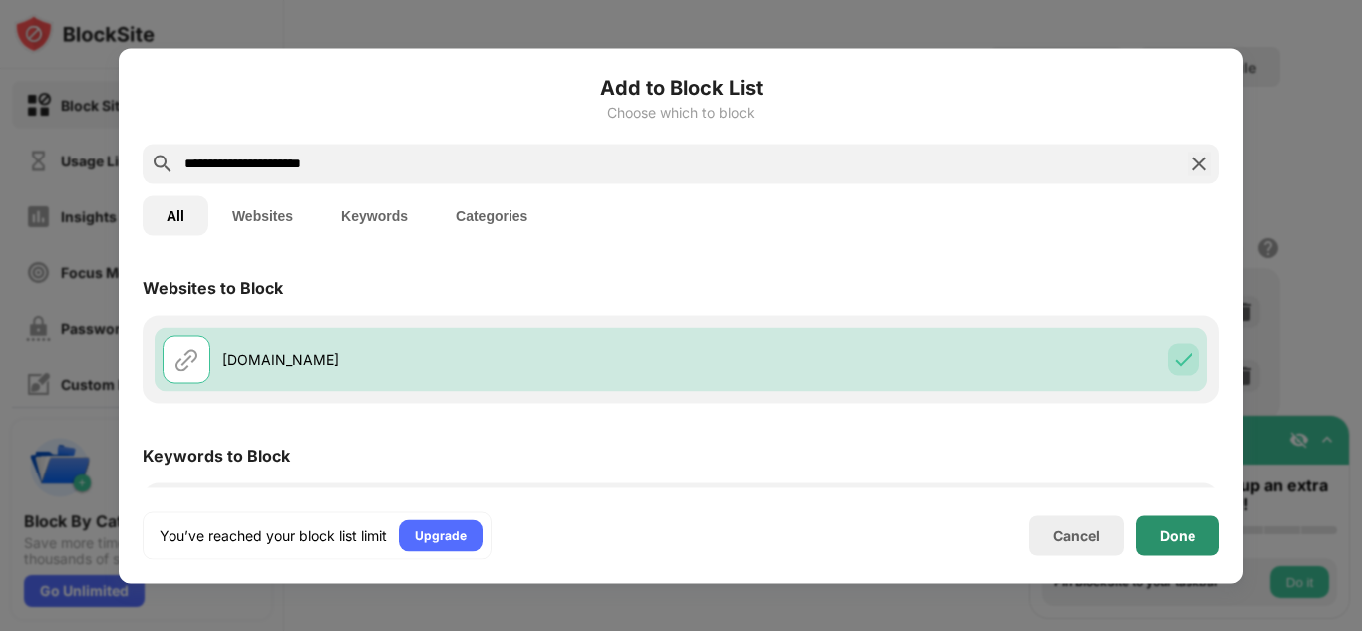
click at [1196, 534] on div "Done" at bounding box center [1178, 535] width 84 height 40
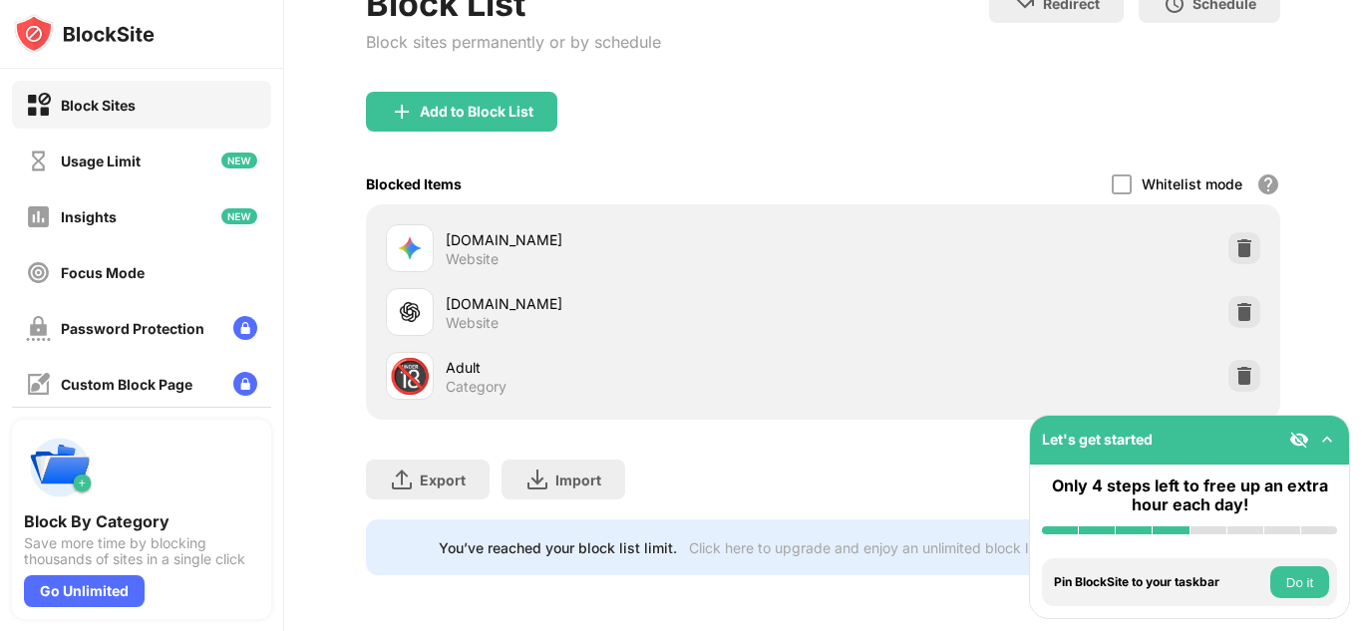
click at [1331, 432] on img at bounding box center [1327, 440] width 20 height 20
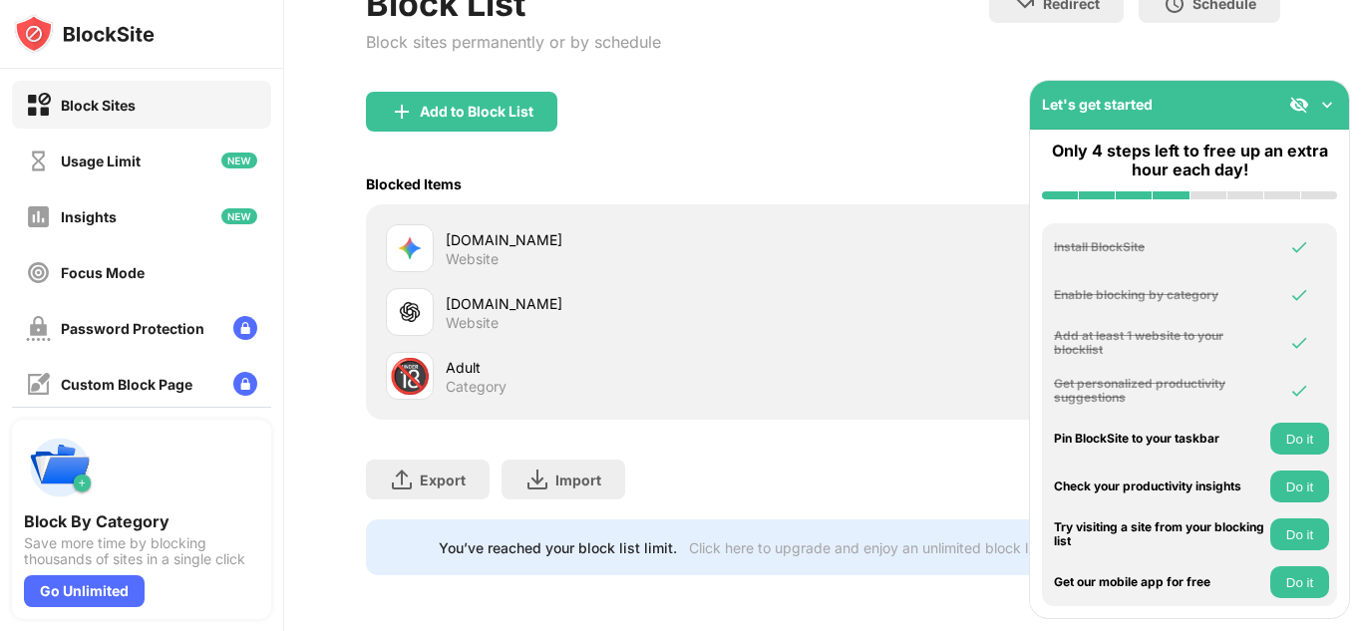
click at [867, 87] on div "Block List Block sites permanently or by schedule Redirect Choose a site to be …" at bounding box center [823, 37] width 914 height 109
click at [95, 206] on div "Insights" at bounding box center [71, 216] width 91 height 25
